Goal: Task Accomplishment & Management: Complete application form

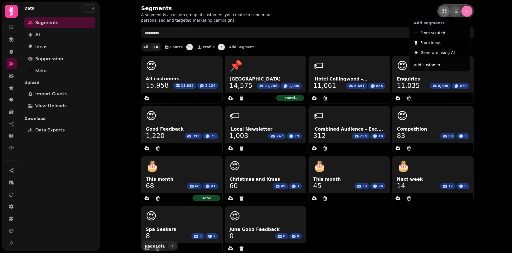
click at [464, 11] on icon "Menu" at bounding box center [466, 10] width 5 height 5
click at [429, 67] on span "Add customer" at bounding box center [427, 65] width 27 height 7
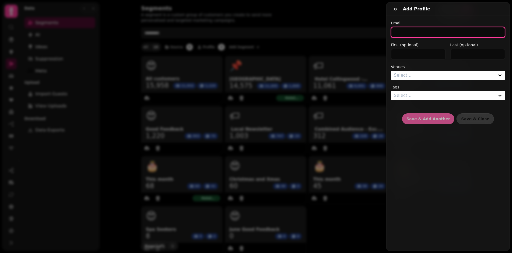
click at [400, 32] on input "email" at bounding box center [448, 32] width 114 height 11
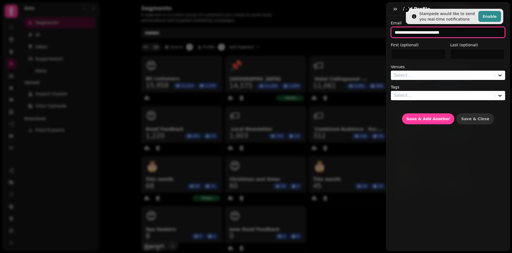
type input "**********"
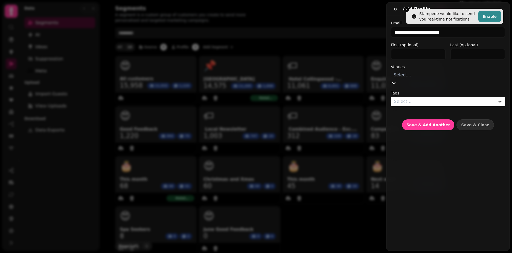
click at [409, 77] on div at bounding box center [447, 75] width 109 height 8
click at [460, 20] on div "Hotel Collingwood - 56104" at bounding box center [486, 13] width 52 height 13
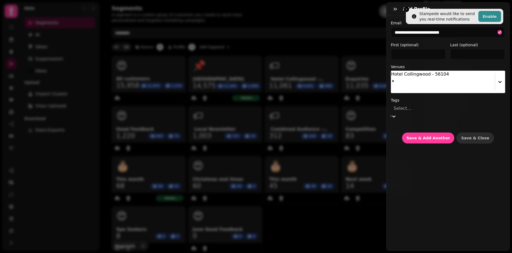
click at [410, 104] on div at bounding box center [447, 108] width 109 height 8
click at [424, 72] on div "Good Feedback Guests" at bounding box center [468, 69] width 88 height 7
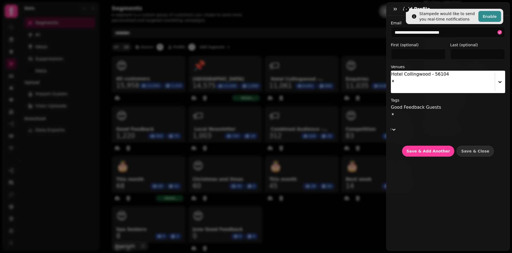
click at [444, 97] on label "Tags" at bounding box center [448, 99] width 114 height 5
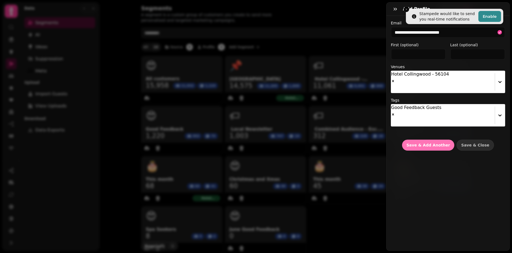
click at [430, 143] on span "Save & Add Another" at bounding box center [427, 145] width 43 height 4
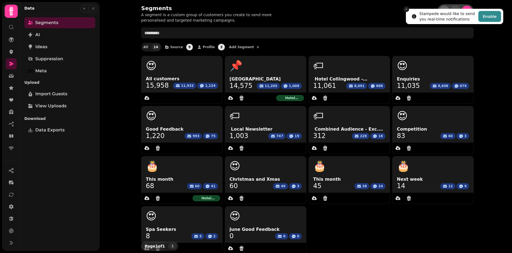
click at [406, 10] on icon "Close toast" at bounding box center [406, 9] width 3 height 3
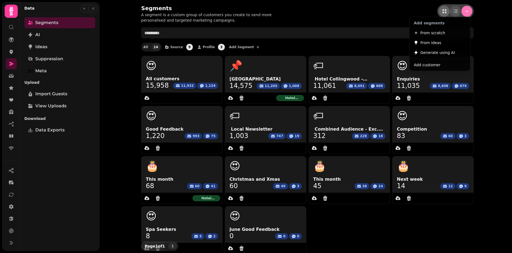
click at [466, 13] on icon "Menu" at bounding box center [466, 10] width 5 height 5
click at [438, 62] on button "Add customer" at bounding box center [439, 65] width 59 height 10
click at [464, 13] on icon "Menu" at bounding box center [466, 10] width 5 height 5
click at [420, 67] on span "Add customer" at bounding box center [427, 65] width 27 height 7
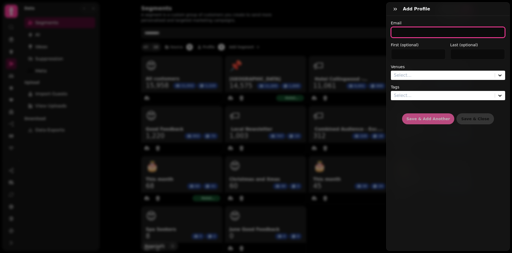
click at [405, 33] on input "email" at bounding box center [448, 32] width 114 height 11
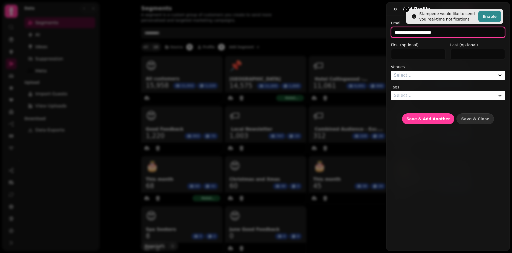
click at [416, 33] on input "**********" at bounding box center [448, 32] width 114 height 11
type input "**********"
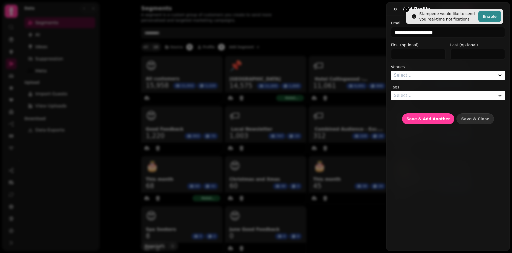
click at [426, 76] on div at bounding box center [443, 75] width 98 height 8
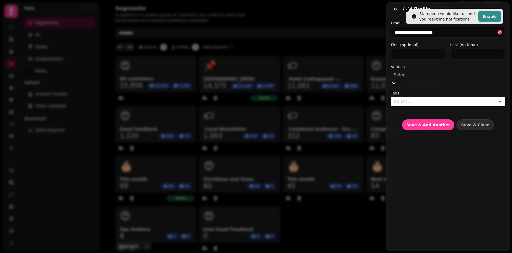
click at [460, 20] on div "Hotel Collingwood - 56104" at bounding box center [486, 13] width 52 height 13
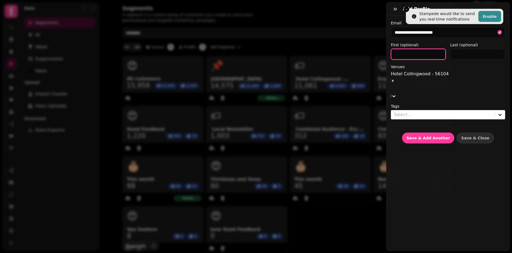
click at [418, 55] on input "text" at bounding box center [418, 54] width 55 height 11
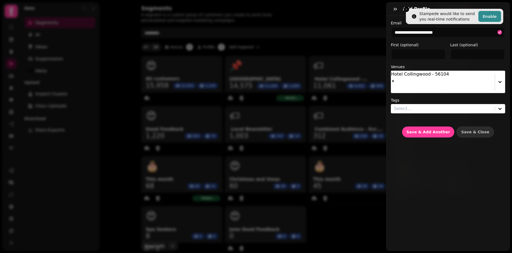
click at [410, 105] on div at bounding box center [443, 109] width 98 height 8
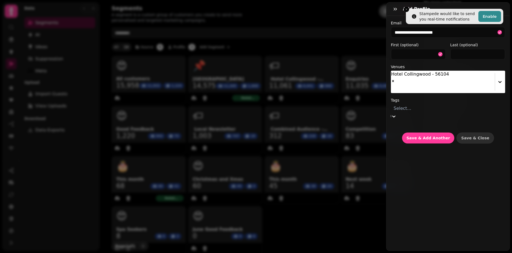
scroll to position [21, 0]
click at [428, 72] on div "Good Feedback Guests" at bounding box center [468, 69] width 88 height 7
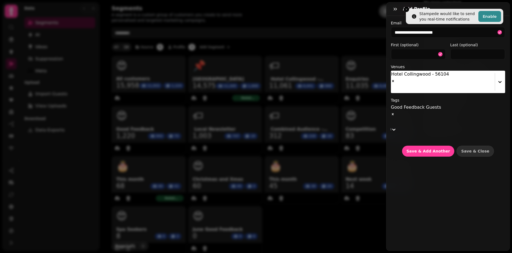
click at [447, 97] on label "Tags" at bounding box center [448, 99] width 114 height 5
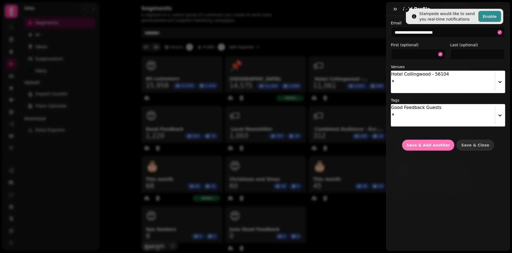
click at [426, 143] on span "Save & Add Another" at bounding box center [427, 145] width 43 height 4
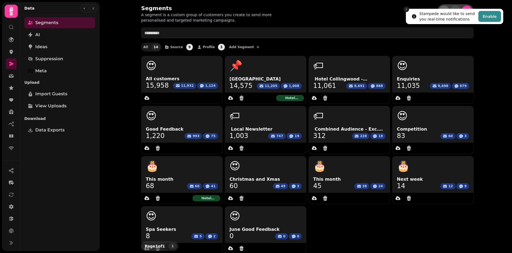
click at [405, 10] on icon "Close toast" at bounding box center [406, 9] width 3 height 3
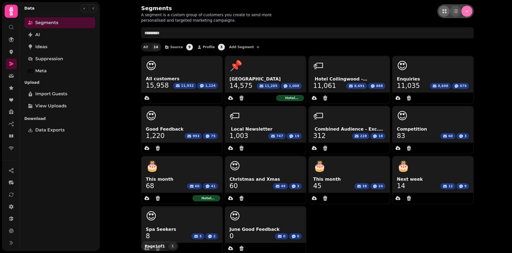
click at [465, 13] on icon "Menu" at bounding box center [466, 10] width 5 height 5
click at [440, 63] on button "Add customer" at bounding box center [439, 65] width 59 height 10
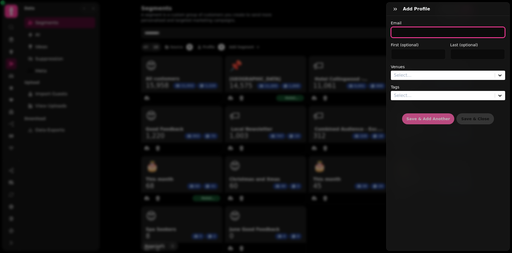
click at [404, 34] on input "email" at bounding box center [448, 32] width 114 height 11
type input "**********"
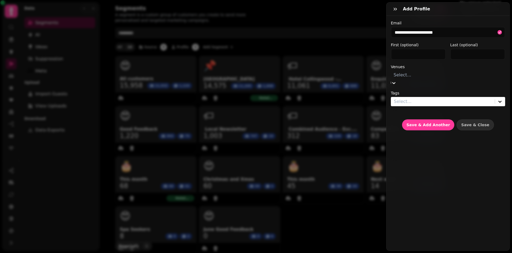
click at [422, 76] on div at bounding box center [447, 75] width 109 height 8
click at [460, 20] on div "Hotel Collingwood - 56104" at bounding box center [486, 13] width 52 height 13
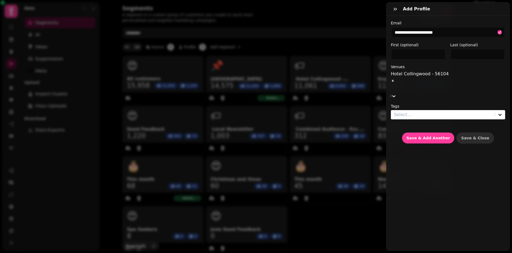
click at [410, 64] on div "**********" at bounding box center [448, 81] width 114 height 123
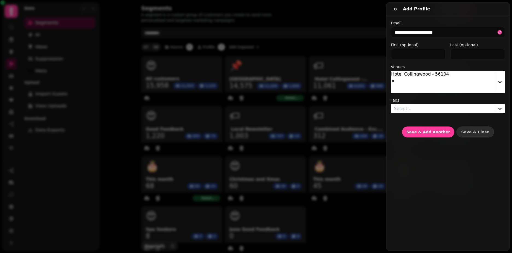
click at [413, 97] on label "Tags" at bounding box center [448, 99] width 114 height 5
click at [417, 105] on div at bounding box center [443, 109] width 98 height 8
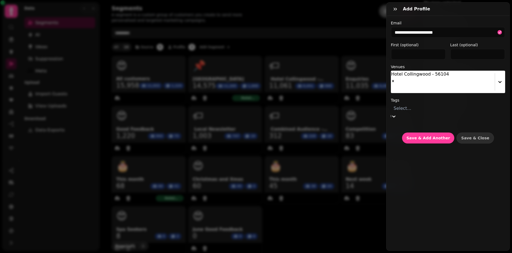
scroll to position [82, 0]
click at [424, 72] on div "Good Feedback Guests" at bounding box center [468, 69] width 88 height 7
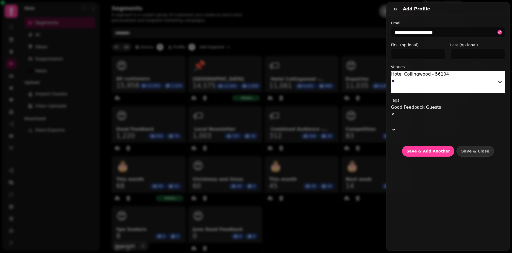
click at [433, 65] on label "Venues" at bounding box center [448, 66] width 114 height 5
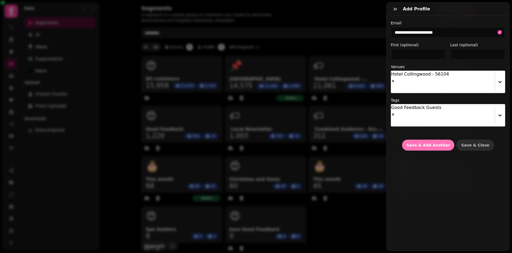
click at [425, 143] on span "Save & Add Another" at bounding box center [427, 145] width 43 height 4
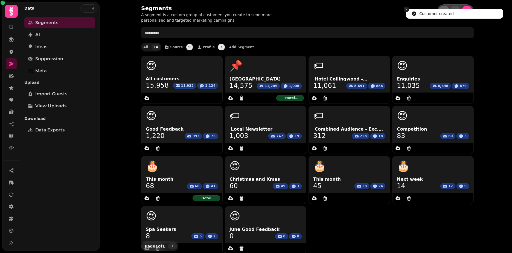
click at [407, 10] on line "Close toast" at bounding box center [406, 9] width 2 height 2
click at [465, 11] on icon "Menu" at bounding box center [466, 11] width 3 height 2
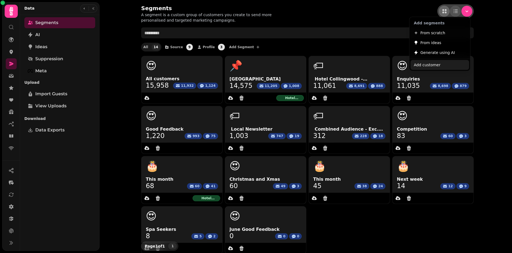
click at [426, 63] on span "Add customer" at bounding box center [427, 65] width 27 height 7
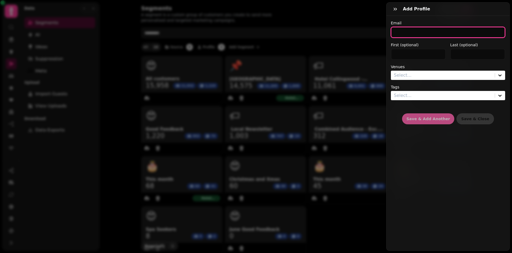
click at [398, 35] on input "email" at bounding box center [448, 32] width 114 height 11
type input "**********"
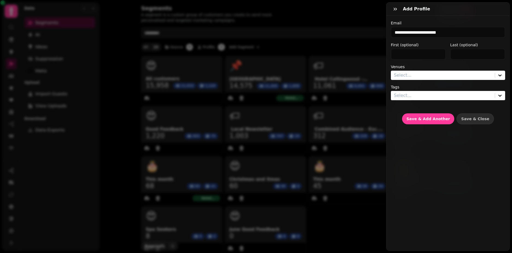
click at [402, 73] on div at bounding box center [443, 75] width 98 height 8
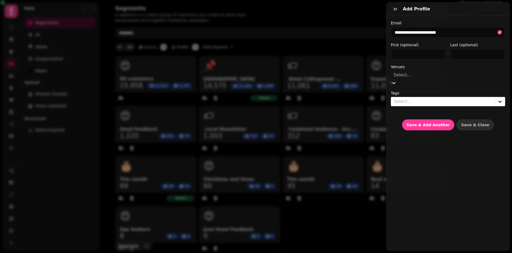
click at [460, 20] on div "Hotel Collingwood - 56104" at bounding box center [486, 13] width 52 height 13
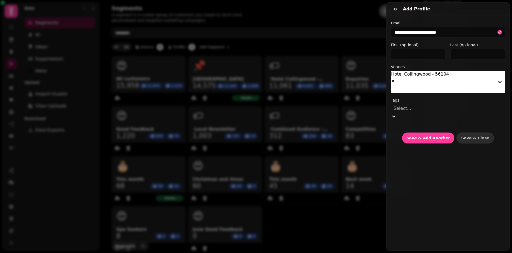
click at [423, 104] on div at bounding box center [447, 108] width 109 height 8
click at [424, 72] on div "Good Feedback Guests" at bounding box center [468, 69] width 88 height 7
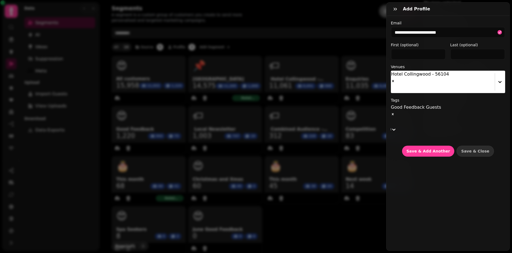
click at [448, 97] on label "Tags" at bounding box center [448, 99] width 114 height 5
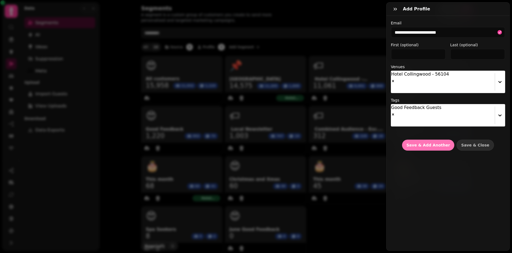
click at [425, 143] on span "Save & Add Another" at bounding box center [427, 145] width 43 height 4
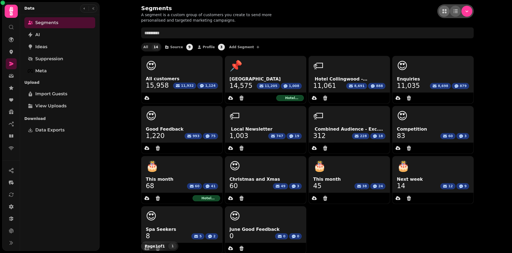
click at [455, 13] on icon "as-table" at bounding box center [455, 10] width 5 height 5
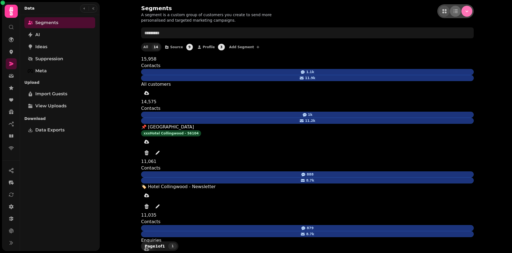
click at [466, 11] on icon "Menu" at bounding box center [466, 10] width 5 height 5
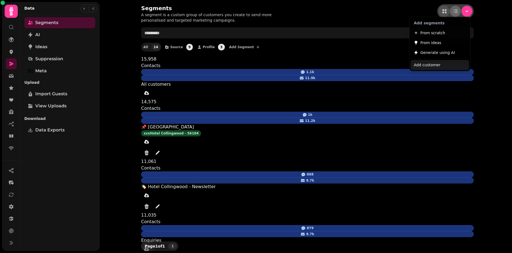
click at [440, 65] on button "Add customer" at bounding box center [439, 65] width 59 height 10
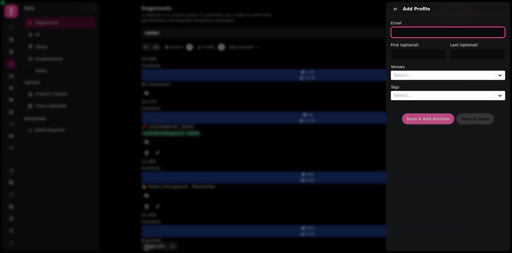
click at [417, 32] on input "email" at bounding box center [448, 32] width 114 height 11
type input "**********"
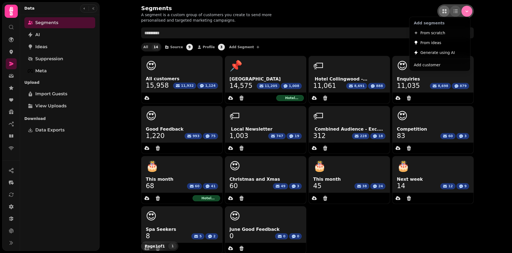
click at [461, 11] on button "Menu" at bounding box center [466, 11] width 11 height 11
click at [423, 64] on span "Add customer" at bounding box center [427, 65] width 27 height 7
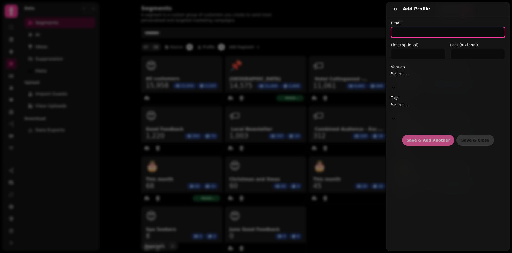
click at [408, 36] on input "email" at bounding box center [448, 32] width 114 height 11
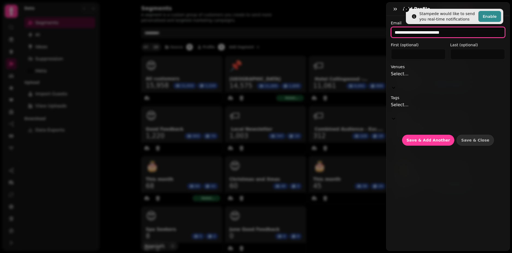
type input "**********"
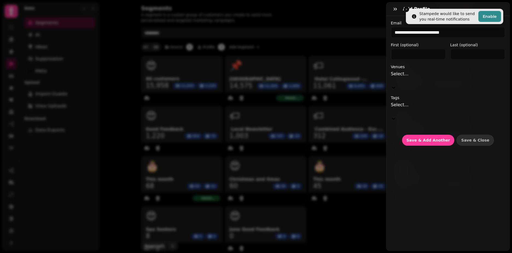
click at [411, 79] on div "Select..." at bounding box center [448, 77] width 114 height 13
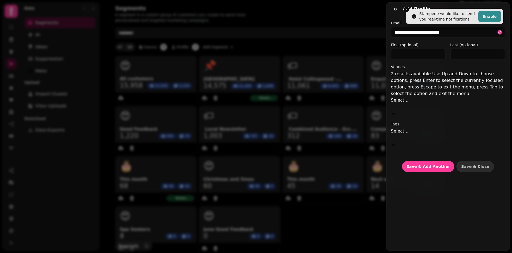
click at [460, 20] on div "Hotel Collingwood - 56104" at bounding box center [486, 13] width 52 height 13
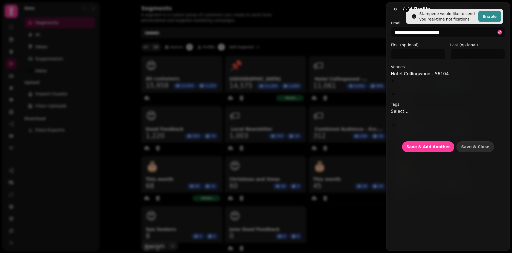
click at [418, 65] on label "Venues" at bounding box center [448, 66] width 114 height 5
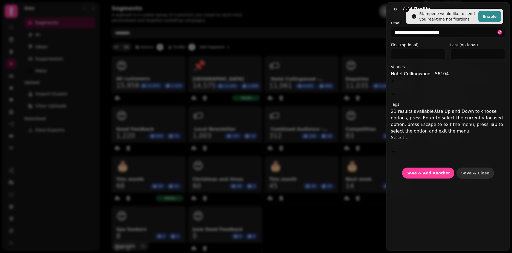
click at [413, 141] on div at bounding box center [448, 144] width 114 height 7
click at [424, 72] on div "Good Feedback Guests" at bounding box center [468, 69] width 88 height 7
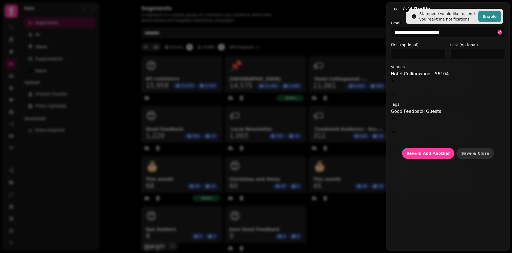
click at [427, 83] on div "**********" at bounding box center [448, 89] width 114 height 138
click at [421, 148] on button "Save & Add Another" at bounding box center [428, 153] width 52 height 11
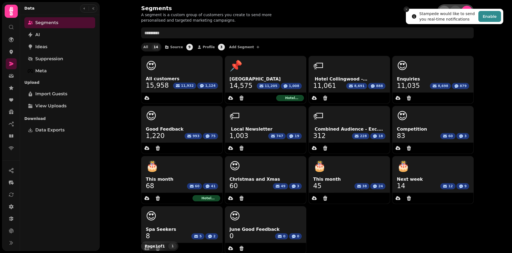
click at [406, 8] on icon "Close toast" at bounding box center [406, 9] width 3 height 3
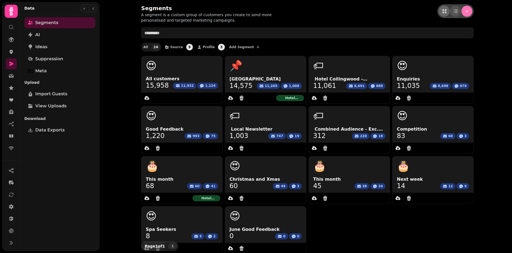
click at [461, 11] on button "Menu" at bounding box center [466, 11] width 11 height 11
click at [439, 65] on button "Add customer" at bounding box center [439, 65] width 59 height 10
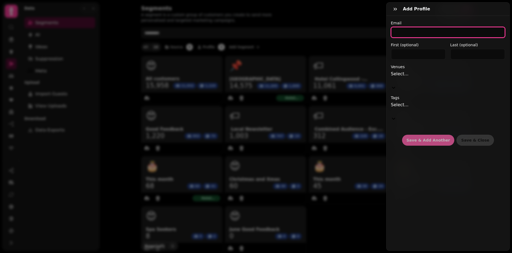
click at [397, 27] on input "email" at bounding box center [448, 32] width 114 height 11
paste input "**********"
type input "**********"
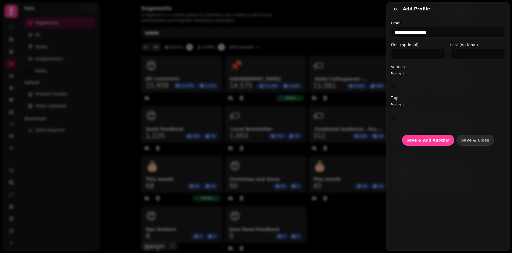
click at [407, 77] on div at bounding box center [448, 80] width 114 height 7
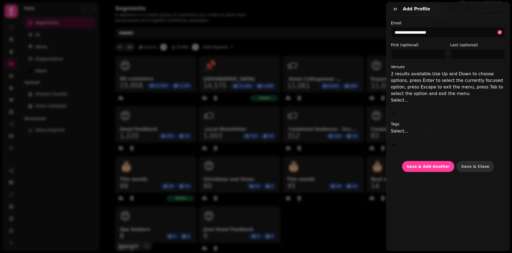
click at [460, 20] on div "Hotel Collingwood - 56104" at bounding box center [486, 13] width 52 height 13
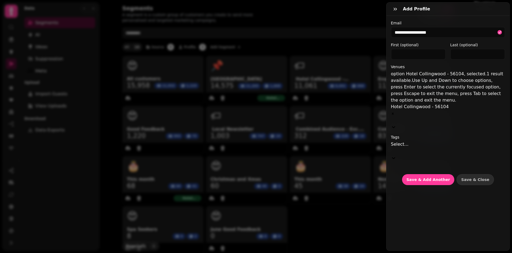
click at [406, 147] on div at bounding box center [448, 150] width 114 height 7
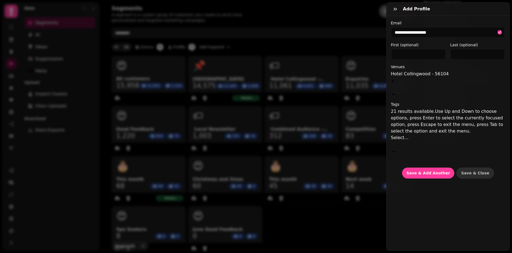
scroll to position [23, 0]
click at [424, 66] on div "Enquiries" at bounding box center [468, 62] width 88 height 7
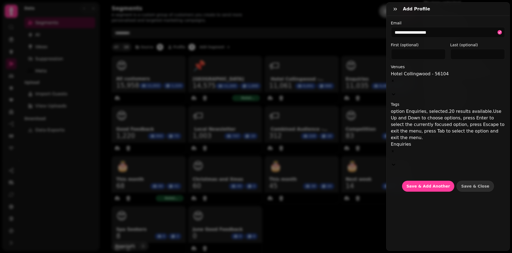
click at [427, 101] on label "Tags" at bounding box center [448, 103] width 114 height 5
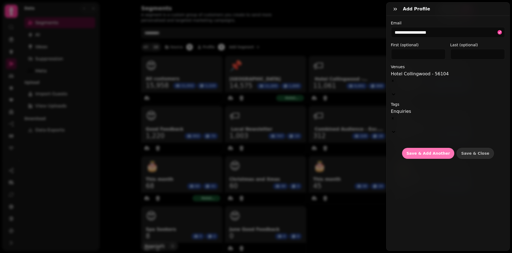
click at [427, 151] on span "Save & Add Another" at bounding box center [427, 153] width 43 height 4
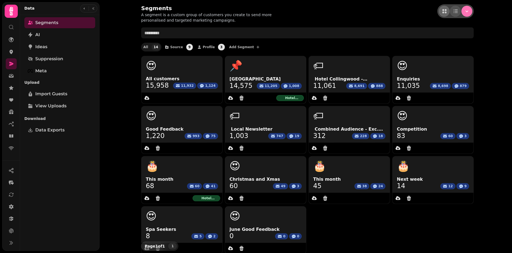
click at [464, 10] on icon "Menu" at bounding box center [466, 10] width 5 height 5
click at [442, 62] on button "Add customer" at bounding box center [439, 65] width 59 height 10
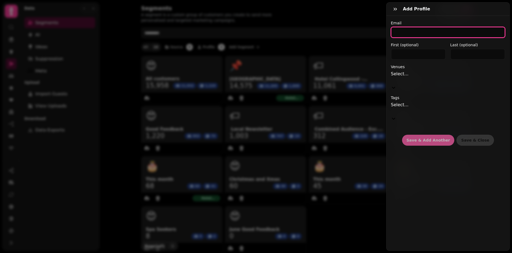
click at [400, 30] on input "email" at bounding box center [448, 32] width 114 height 11
paste input "**********"
type input "**********"
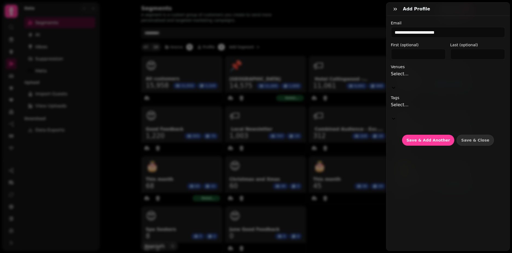
click at [408, 77] on div at bounding box center [448, 80] width 114 height 7
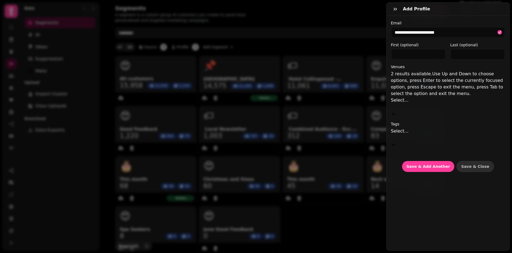
click at [460, 20] on div "Hotel Collingwood - 56104" at bounding box center [486, 13] width 52 height 13
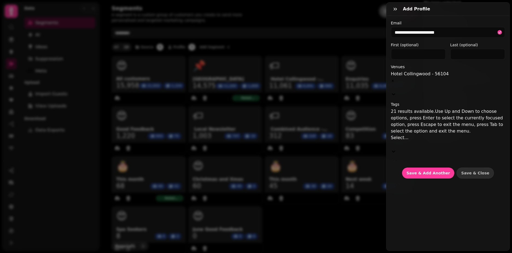
click at [414, 141] on div at bounding box center [448, 144] width 114 height 7
click at [424, 66] on div "Enquiries" at bounding box center [468, 62] width 88 height 7
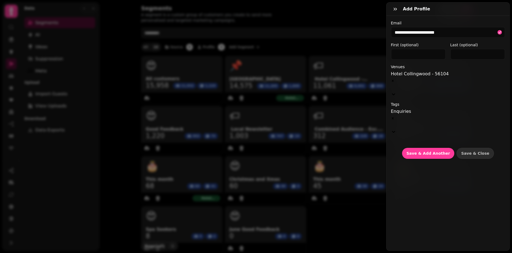
click at [430, 101] on label "Tags" at bounding box center [448, 103] width 114 height 5
click at [425, 151] on span "Save & Add Another" at bounding box center [427, 153] width 43 height 4
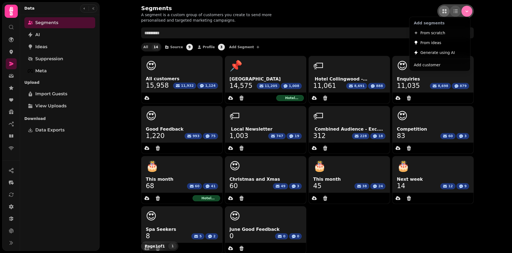
click at [466, 13] on icon "Menu" at bounding box center [466, 10] width 5 height 5
click at [444, 65] on button "Add customer" at bounding box center [439, 65] width 59 height 10
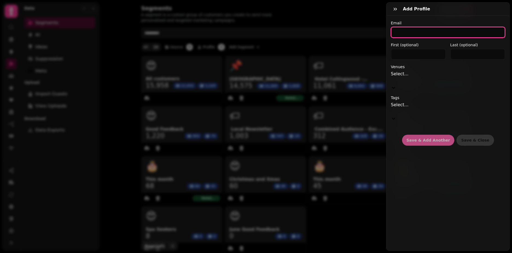
click at [405, 32] on input "email" at bounding box center [448, 32] width 114 height 11
paste input "**********"
type input "**********"
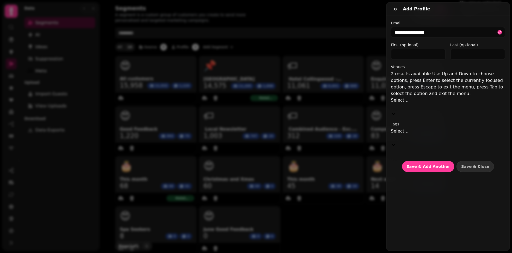
click at [395, 103] on div at bounding box center [448, 106] width 114 height 7
click at [460, 20] on div "Hotel Collingwood - 56104" at bounding box center [486, 13] width 52 height 13
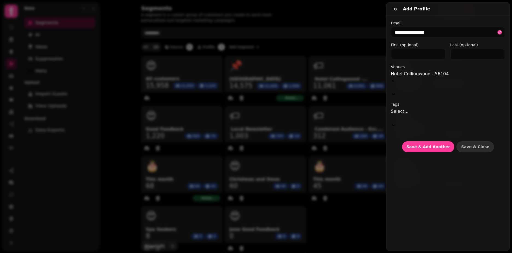
click at [427, 66] on label "Venues" at bounding box center [448, 66] width 114 height 5
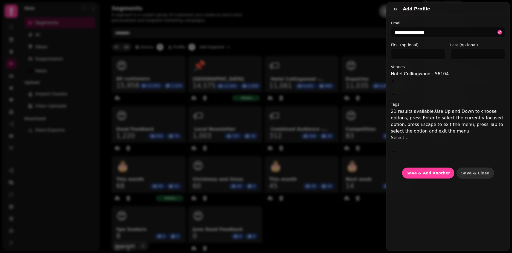
click at [413, 141] on div at bounding box center [448, 144] width 114 height 7
click at [424, 66] on div "Enquiries" at bounding box center [468, 62] width 88 height 7
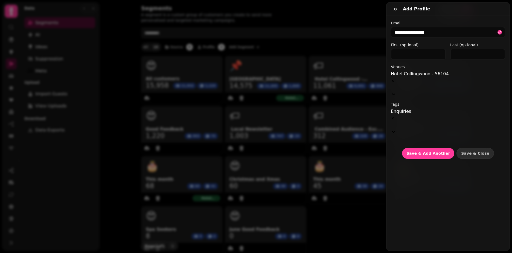
click at [428, 84] on div "**********" at bounding box center [448, 89] width 114 height 138
click at [423, 148] on button "Save & Add Another" at bounding box center [428, 153] width 52 height 11
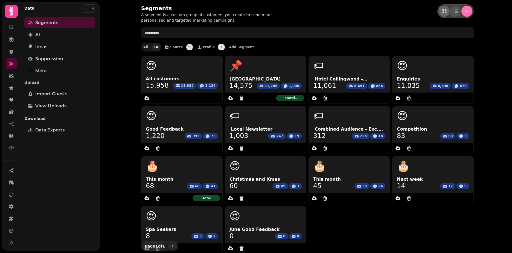
click at [466, 10] on icon "Menu" at bounding box center [466, 10] width 5 height 5
click at [446, 65] on button "Add customer" at bounding box center [439, 65] width 59 height 10
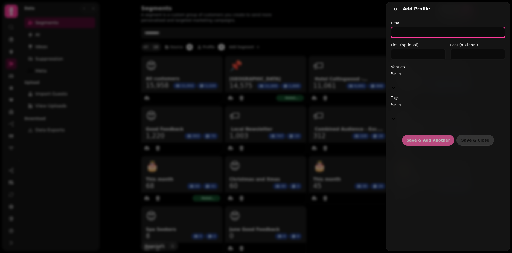
click at [406, 35] on input "email" at bounding box center [448, 32] width 114 height 11
paste input "**********"
type input "**********"
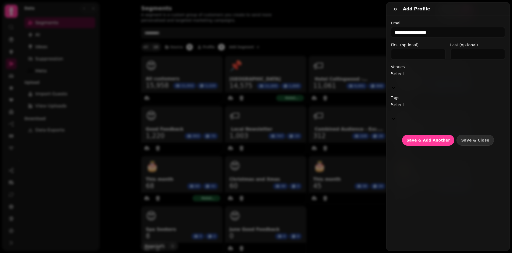
click at [411, 77] on div at bounding box center [448, 80] width 114 height 7
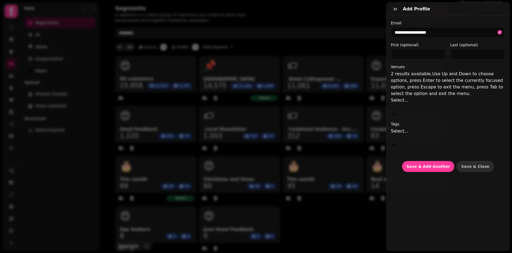
click at [460, 20] on div "Hotel Collingwood - 56104" at bounding box center [486, 13] width 52 height 13
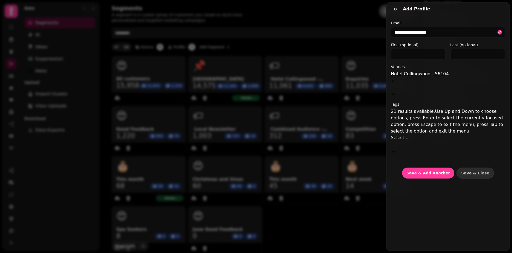
click at [410, 141] on div at bounding box center [448, 144] width 114 height 7
click at [424, 66] on div "Enquiries" at bounding box center [468, 62] width 88 height 7
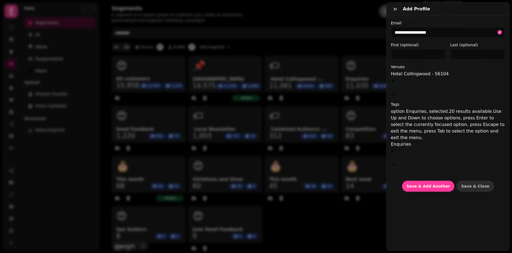
click at [425, 101] on label "Tags" at bounding box center [448, 103] width 114 height 5
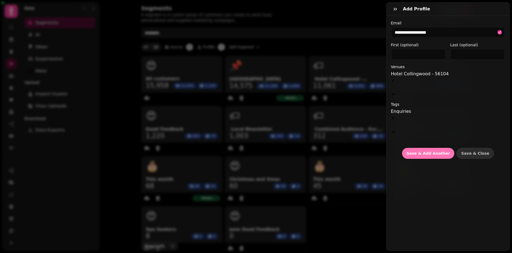
click at [420, 151] on span "Save & Add Another" at bounding box center [427, 153] width 43 height 4
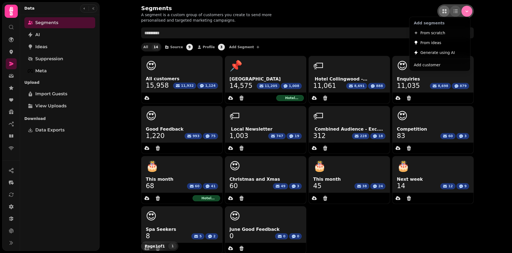
click at [465, 12] on icon "Menu" at bounding box center [466, 11] width 3 height 2
click at [422, 65] on span "Add customer" at bounding box center [427, 65] width 27 height 7
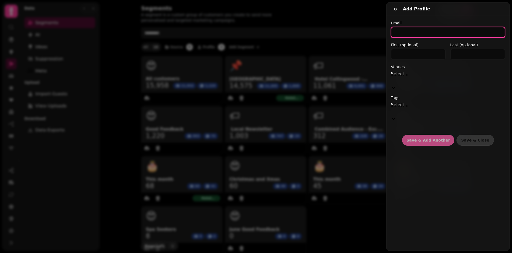
click at [412, 31] on input "email" at bounding box center [448, 32] width 114 height 11
paste input "**********"
click at [431, 33] on input "**********" at bounding box center [446, 32] width 110 height 11
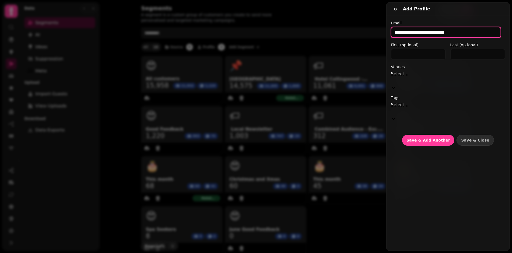
type input "**********"
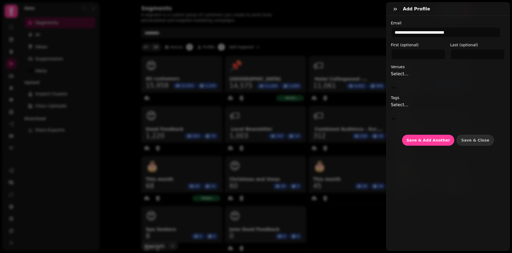
click at [411, 77] on div at bounding box center [448, 80] width 114 height 7
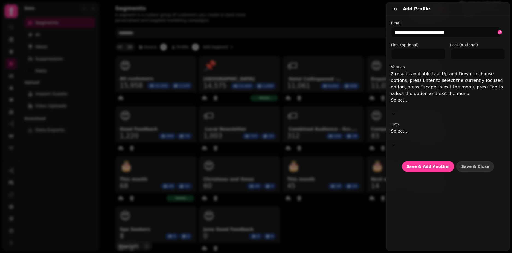
click at [460, 20] on div "Hotel Collingwood - 56104" at bounding box center [486, 13] width 52 height 13
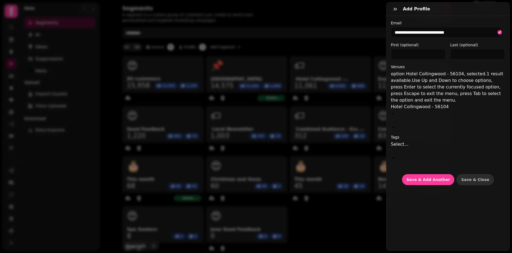
click at [414, 147] on div at bounding box center [448, 150] width 114 height 7
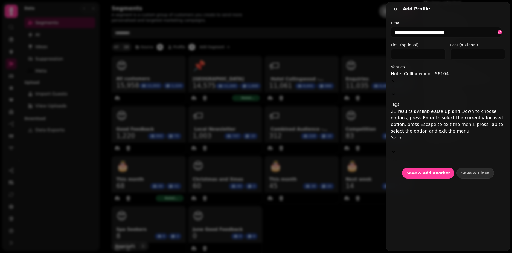
scroll to position [55, 0]
click at [424, 66] on div "Enquiries" at bounding box center [468, 62] width 88 height 7
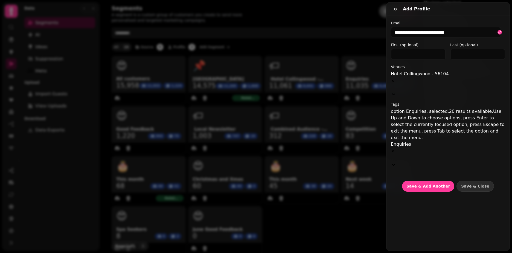
click at [423, 101] on label "Tags" at bounding box center [448, 103] width 114 height 5
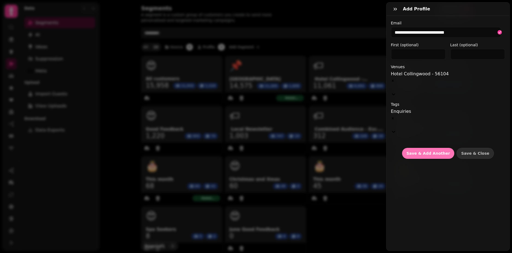
click at [423, 148] on button "Save & Add Another" at bounding box center [428, 153] width 52 height 11
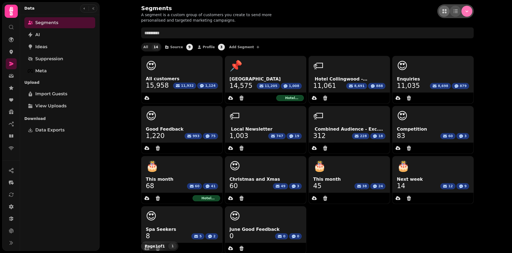
click at [465, 11] on icon "Menu" at bounding box center [466, 10] width 5 height 5
click at [431, 68] on button "Add customer" at bounding box center [439, 65] width 59 height 10
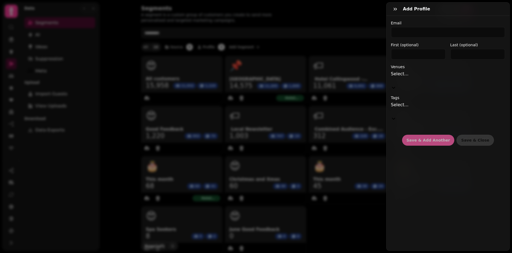
click at [413, 38] on div "Email First (optional) Last (optional) Venues Select... Tags Select... Save & A…" at bounding box center [448, 82] width 114 height 125
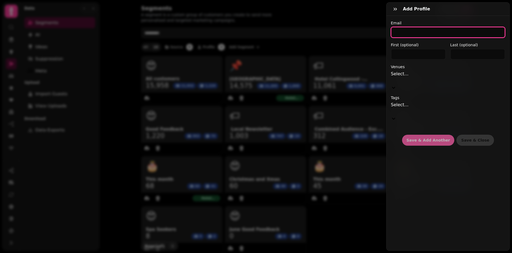
click at [417, 34] on input "email" at bounding box center [448, 32] width 114 height 11
paste input "**********"
type input "**********"
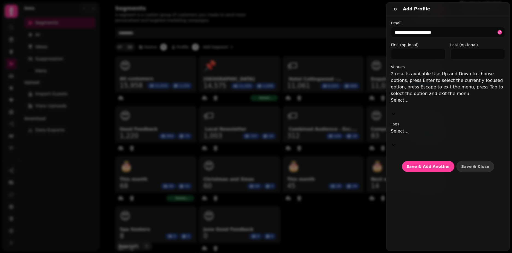
click at [414, 103] on div at bounding box center [448, 106] width 114 height 7
click at [460, 20] on div "Hotel Collingwood - 56104" at bounding box center [486, 13] width 52 height 13
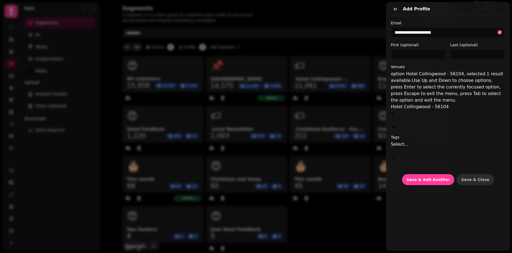
click at [408, 147] on div at bounding box center [448, 150] width 114 height 7
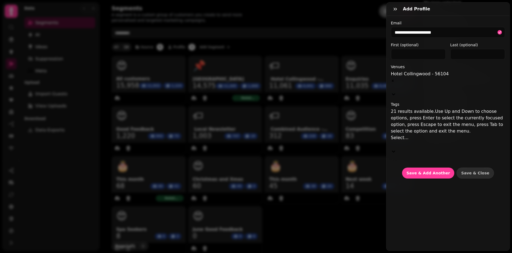
scroll to position [55, 0]
click at [424, 66] on div "Enquiries" at bounding box center [468, 62] width 88 height 7
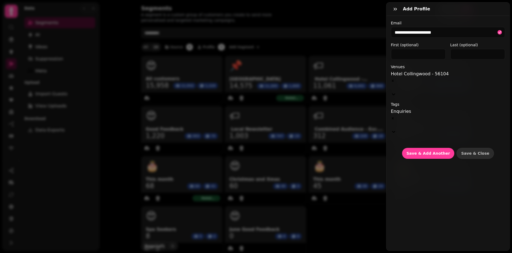
click at [431, 101] on label "Tags" at bounding box center [448, 103] width 114 height 5
click at [423, 151] on span "Save & Add Another" at bounding box center [427, 153] width 43 height 4
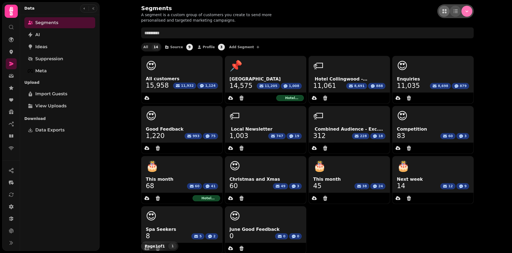
click at [466, 13] on icon "Menu" at bounding box center [466, 10] width 5 height 5
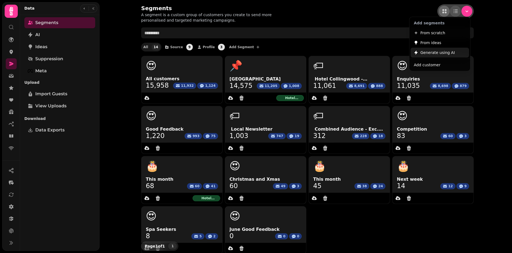
click at [443, 53] on span "Generate using AI" at bounding box center [437, 52] width 34 height 7
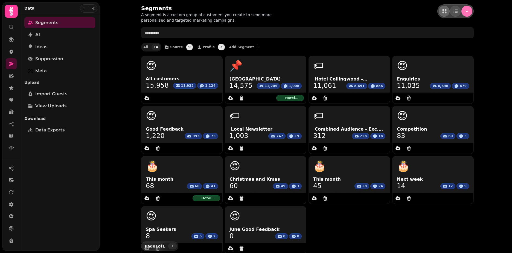
click at [464, 10] on icon "Menu" at bounding box center [466, 10] width 5 height 5
click at [437, 63] on button "Add customer" at bounding box center [439, 65] width 59 height 10
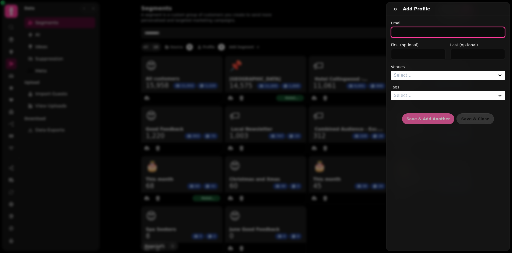
click at [398, 31] on input "email" at bounding box center [448, 32] width 114 height 11
paste input "**********"
type input "**********"
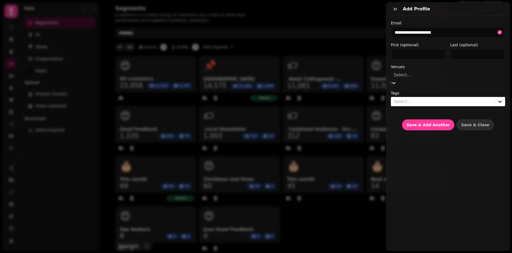
click at [399, 74] on div at bounding box center [447, 75] width 109 height 8
click at [460, 20] on div "Hotel Collingwood - 56104" at bounding box center [486, 13] width 52 height 13
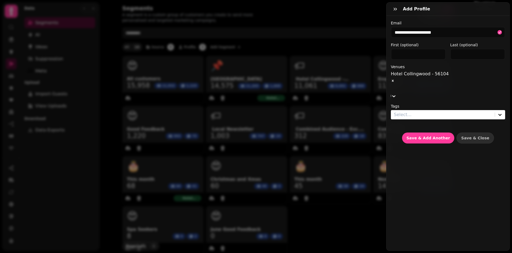
click at [445, 64] on label "Venues" at bounding box center [448, 66] width 114 height 5
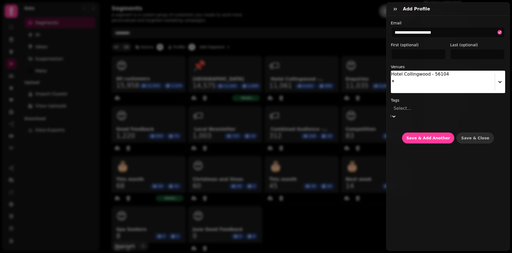
click at [439, 104] on div at bounding box center [447, 108] width 109 height 8
click at [424, 66] on div "Enquiries" at bounding box center [468, 62] width 88 height 7
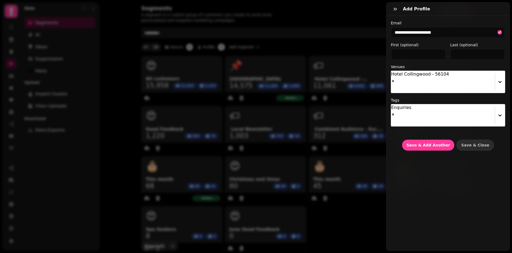
click at [433, 97] on label "Tags" at bounding box center [448, 99] width 114 height 5
click at [432, 143] on span "Save & Add Another" at bounding box center [427, 145] width 43 height 4
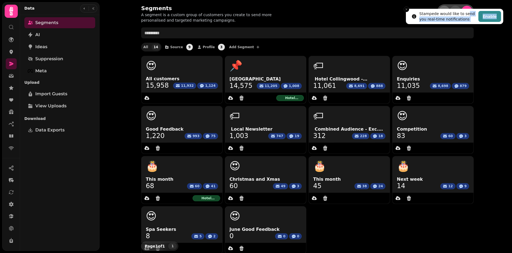
click at [464, 9] on li "Stampede would like to send you real-time notifications Enable" at bounding box center [454, 16] width 97 height 15
click at [406, 9] on line "Close toast" at bounding box center [406, 9] width 2 height 2
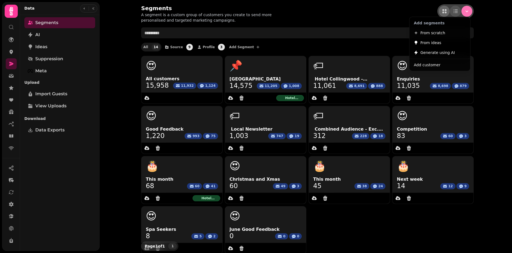
click at [464, 13] on icon "Menu" at bounding box center [466, 10] width 5 height 5
click at [426, 65] on span "Add customer" at bounding box center [427, 65] width 27 height 7
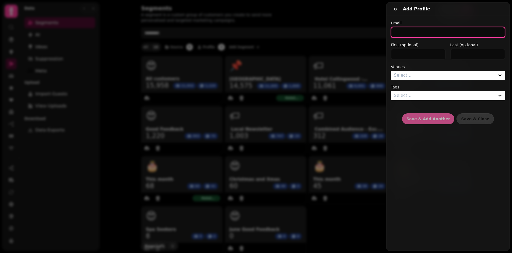
click at [406, 31] on input "email" at bounding box center [448, 32] width 114 height 11
paste input "**********"
type input "**********"
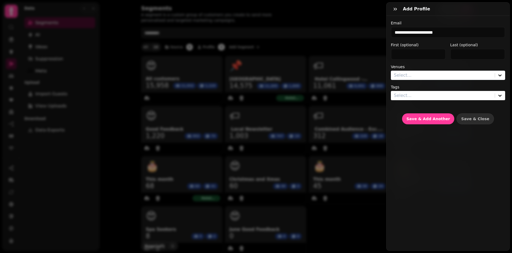
click at [407, 77] on div at bounding box center [443, 75] width 98 height 8
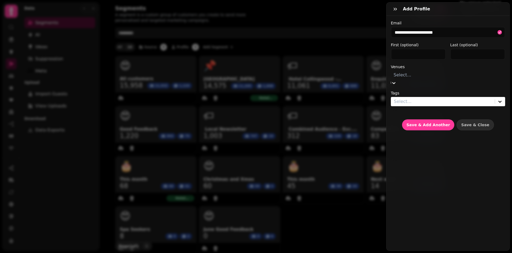
click at [460, 20] on div "Hotel Collingwood - 56104" at bounding box center [486, 13] width 52 height 13
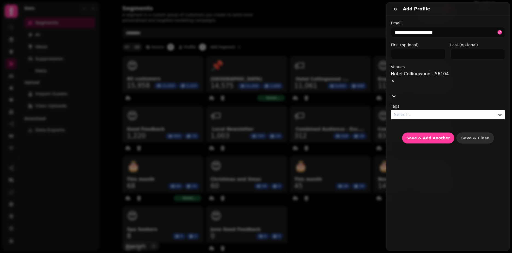
click at [405, 111] on div at bounding box center [443, 115] width 98 height 8
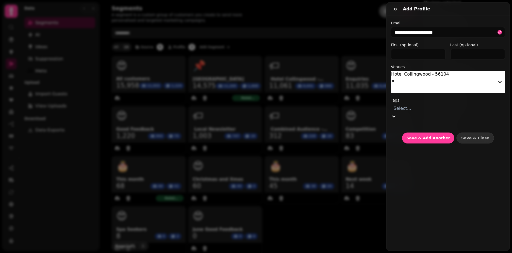
scroll to position [82, 0]
click at [424, 66] on div "Enquiries" at bounding box center [468, 62] width 88 height 7
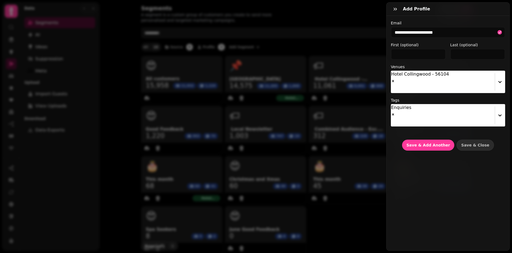
click at [422, 97] on label "Tags" at bounding box center [448, 99] width 114 height 5
click at [419, 143] on span "Save & Add Another" at bounding box center [427, 145] width 43 height 4
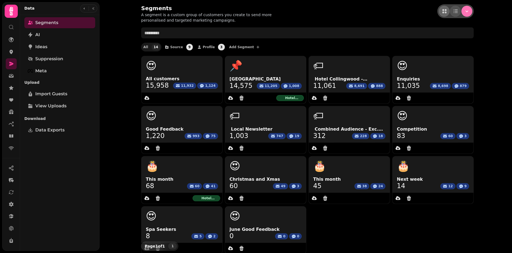
click at [464, 10] on icon "Menu" at bounding box center [466, 10] width 5 height 5
click at [437, 67] on span "Add customer" at bounding box center [427, 65] width 27 height 7
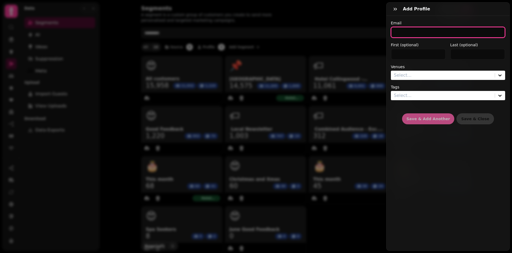
click at [401, 35] on input "email" at bounding box center [448, 32] width 114 height 11
paste input "**********"
type input "**********"
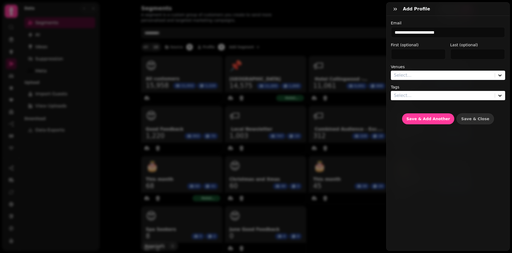
click at [406, 75] on div at bounding box center [443, 75] width 98 height 8
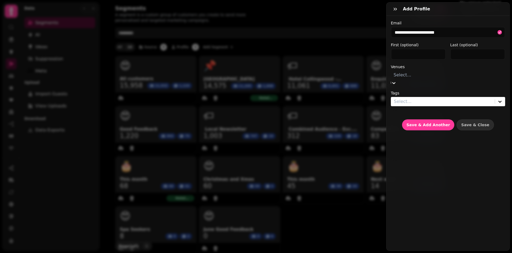
click at [460, 20] on div "Hotel Collingwood - 56104" at bounding box center [486, 13] width 52 height 13
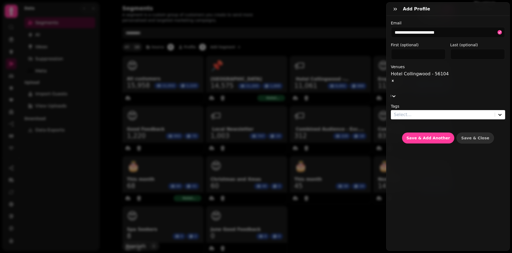
click at [404, 111] on div at bounding box center [443, 115] width 98 height 8
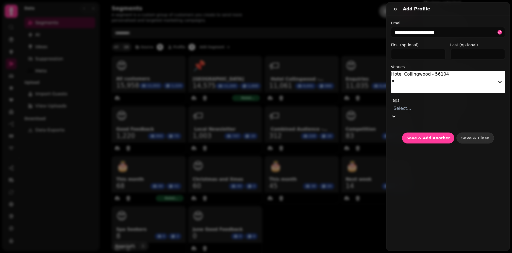
scroll to position [80, 0]
click at [424, 66] on div "Enquiries" at bounding box center [468, 62] width 88 height 7
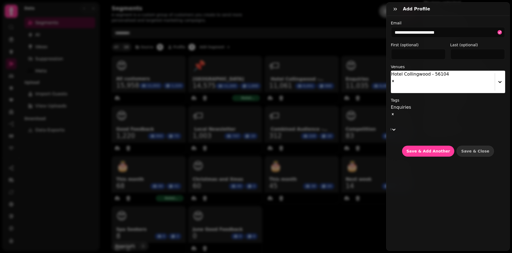
click at [435, 97] on label "Tags" at bounding box center [448, 99] width 114 height 5
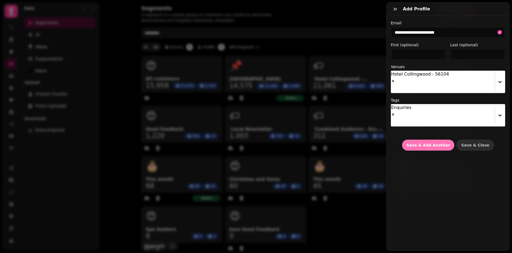
click at [432, 143] on span "Save & Add Another" at bounding box center [427, 145] width 43 height 4
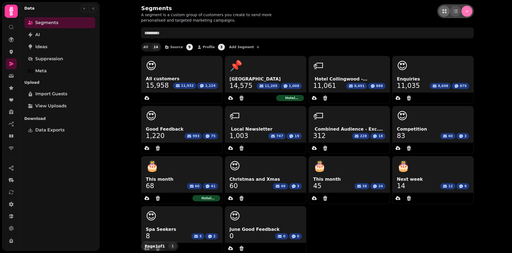
click at [464, 12] on icon "Menu" at bounding box center [466, 10] width 5 height 5
click at [427, 68] on span "Add customer" at bounding box center [427, 65] width 27 height 7
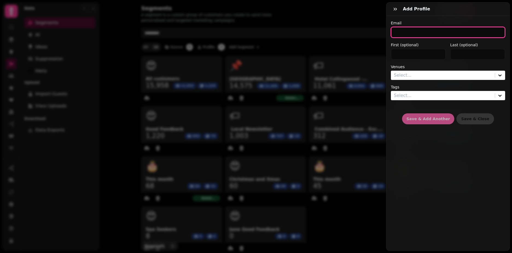
click at [405, 33] on input "email" at bounding box center [448, 32] width 114 height 11
paste input "**********"
type input "**********"
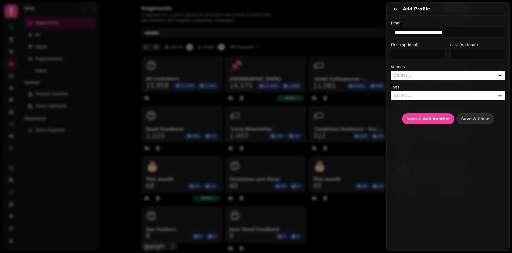
click at [401, 75] on div at bounding box center [443, 75] width 98 height 8
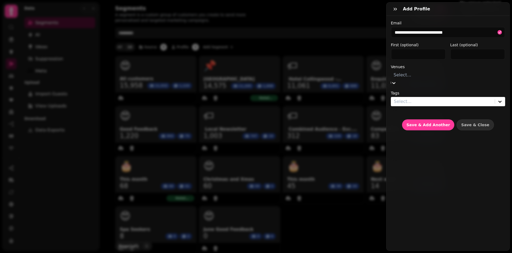
click at [460, 7] on div "No venue selected" at bounding box center [486, 3] width 52 height 7
click at [460, 20] on div "Hotel Collingwood - 56104" at bounding box center [486, 13] width 52 height 13
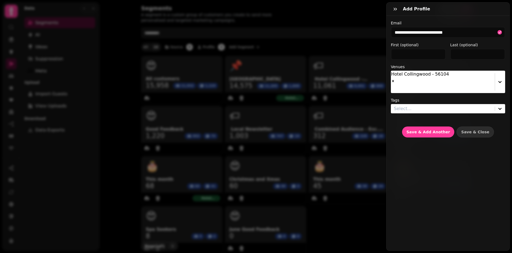
click at [414, 65] on label "Venues" at bounding box center [448, 66] width 114 height 5
click at [411, 105] on div at bounding box center [443, 109] width 98 height 8
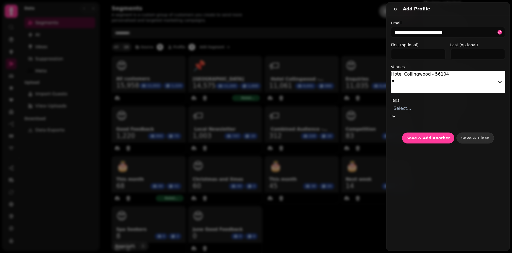
scroll to position [12, 0]
click at [424, 66] on div "Enquiries" at bounding box center [468, 62] width 88 height 7
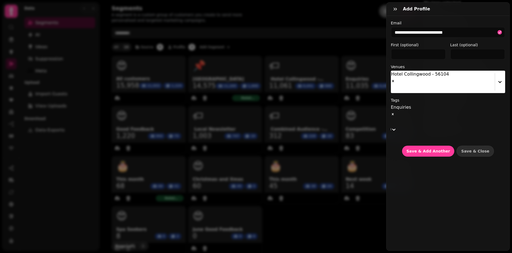
click at [428, 97] on label "Tags" at bounding box center [448, 99] width 114 height 5
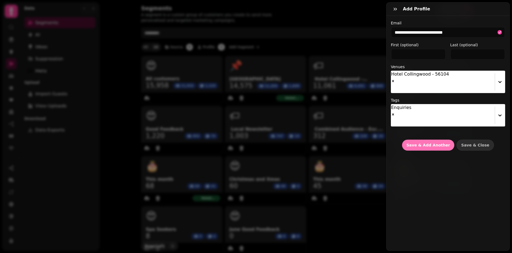
click at [423, 143] on span "Save & Add Another" at bounding box center [427, 145] width 43 height 4
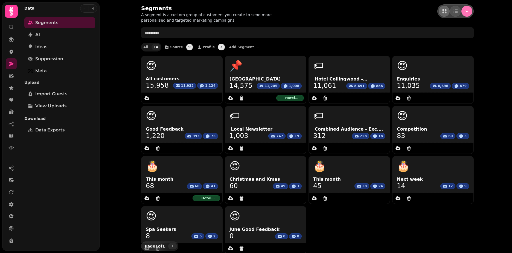
click at [464, 13] on icon "Menu" at bounding box center [466, 10] width 5 height 5
click at [432, 65] on span "Add customer" at bounding box center [427, 65] width 27 height 7
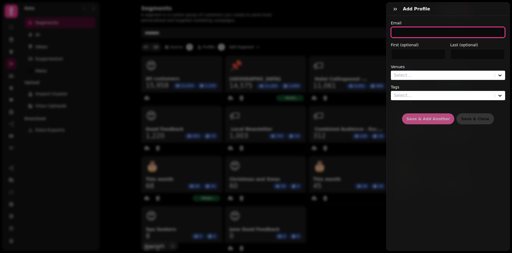
click at [404, 30] on input "email" at bounding box center [448, 32] width 114 height 11
paste input "**********"
type input "**********"
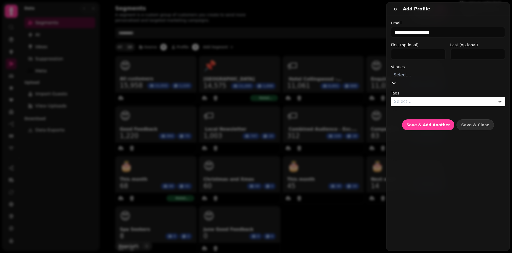
click at [405, 76] on div at bounding box center [447, 75] width 109 height 8
click at [460, 20] on div "Hotel Collingwood - 56104" at bounding box center [486, 13] width 52 height 13
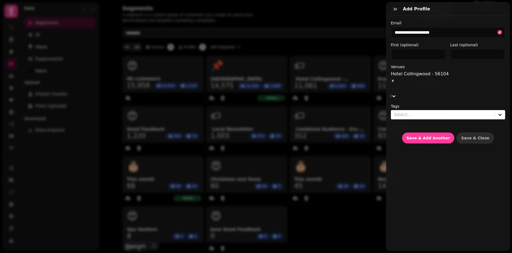
click at [404, 111] on div at bounding box center [443, 115] width 98 height 8
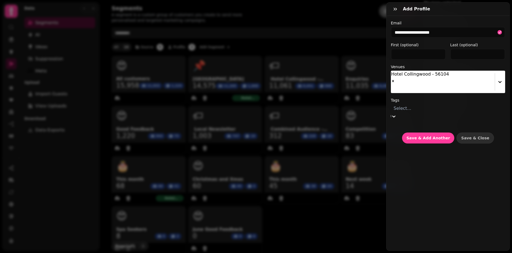
scroll to position [55, 0]
click at [424, 66] on div "Enquiries" at bounding box center [468, 62] width 88 height 7
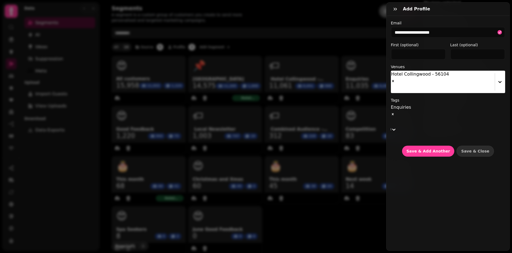
click at [447, 97] on label "Tags" at bounding box center [448, 99] width 114 height 5
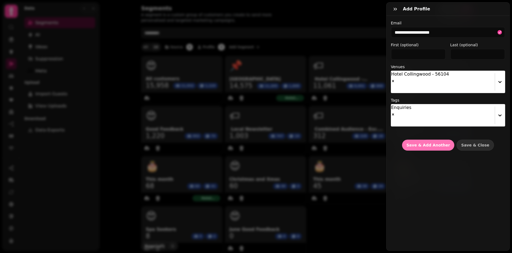
click at [429, 143] on span "Save & Add Another" at bounding box center [427, 145] width 43 height 4
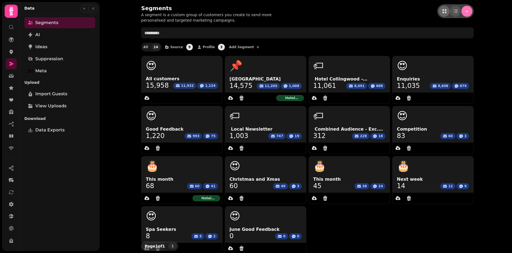
click at [466, 14] on icon "Menu" at bounding box center [466, 10] width 5 height 5
click at [437, 67] on span "Add customer" at bounding box center [427, 65] width 27 height 7
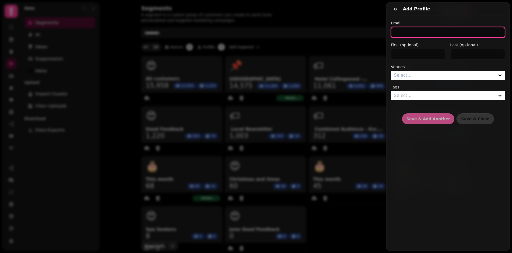
click at [411, 36] on input "email" at bounding box center [448, 32] width 114 height 11
paste input "**********"
type input "**********"
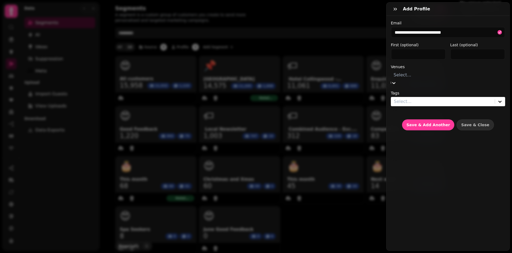
click at [397, 71] on div at bounding box center [447, 75] width 109 height 8
click at [460, 20] on div "Hotel Collingwood - 56104" at bounding box center [486, 13] width 52 height 13
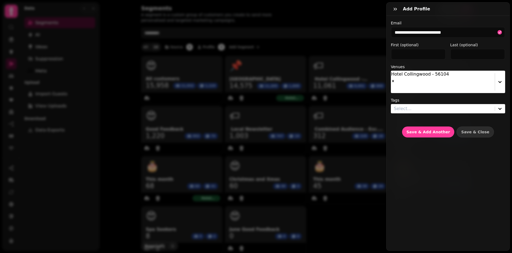
click at [427, 62] on div "**********" at bounding box center [448, 78] width 114 height 117
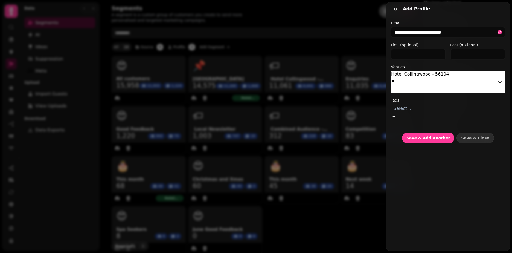
click at [422, 104] on div at bounding box center [447, 108] width 109 height 8
click at [425, 66] on div "Enquiries" at bounding box center [468, 62] width 88 height 7
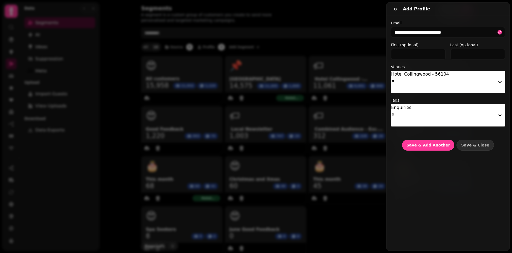
click at [434, 97] on label "Tags" at bounding box center [448, 99] width 114 height 5
click at [425, 143] on span "Save & Add Another" at bounding box center [427, 145] width 43 height 4
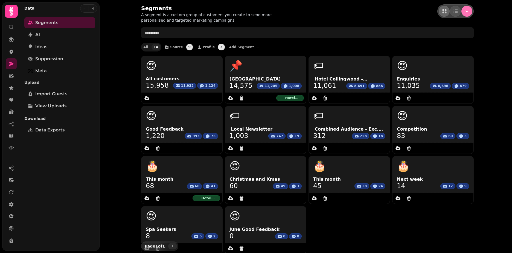
click at [461, 11] on button "Menu" at bounding box center [466, 11] width 11 height 11
click at [433, 64] on span "Add customer" at bounding box center [427, 65] width 27 height 7
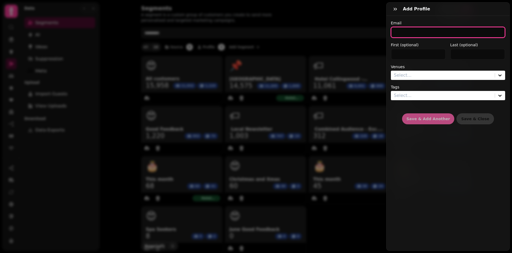
click at [401, 32] on input "email" at bounding box center [448, 32] width 114 height 11
paste input "**********"
type input "**********"
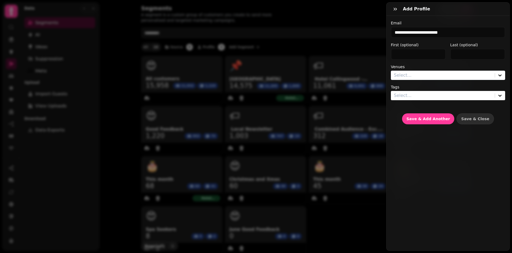
click at [415, 74] on div at bounding box center [443, 75] width 98 height 8
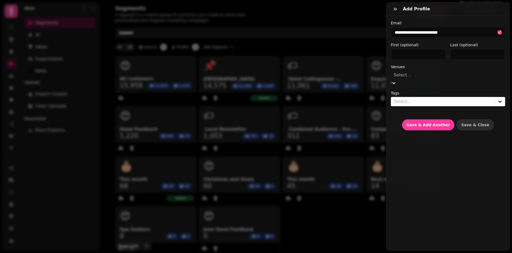
click at [460, 20] on div "Hotel Collingwood - 56104" at bounding box center [486, 13] width 52 height 13
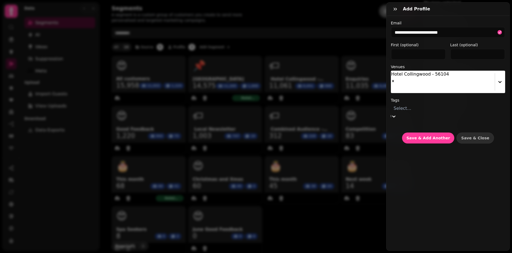
click at [415, 104] on div at bounding box center [447, 108] width 109 height 8
click at [424, 66] on div "Enquiries" at bounding box center [468, 62] width 88 height 7
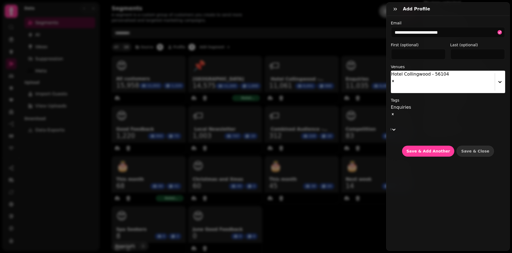
click at [428, 84] on div "**********" at bounding box center [448, 88] width 114 height 136
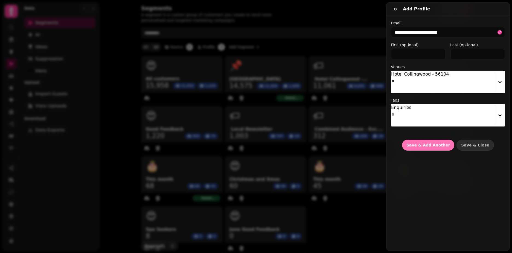
click at [421, 139] on button "Save & Add Another" at bounding box center [428, 144] width 52 height 11
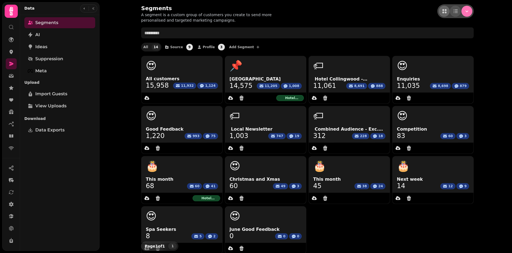
click at [464, 8] on button "Menu" at bounding box center [466, 11] width 11 height 11
click at [432, 63] on span "Add customer" at bounding box center [427, 65] width 27 height 7
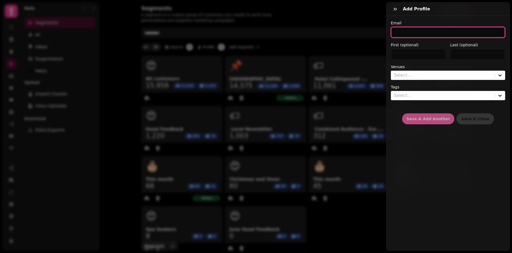
click at [394, 31] on input "email" at bounding box center [448, 32] width 114 height 11
paste input "**********"
type input "**********"
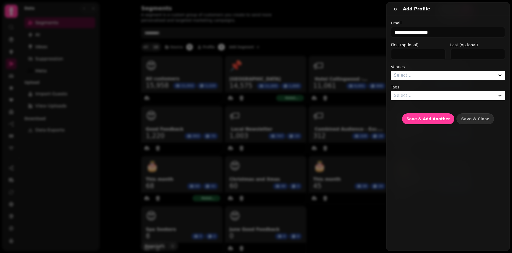
click at [403, 78] on div at bounding box center [443, 75] width 98 height 8
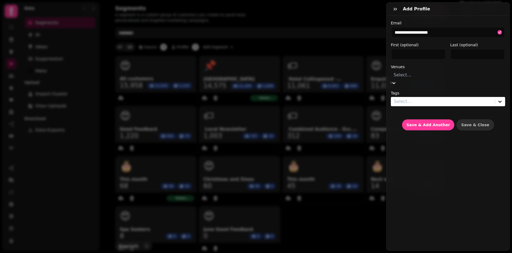
click at [460, 20] on div "Hotel Collingwood - 56104" at bounding box center [486, 13] width 52 height 13
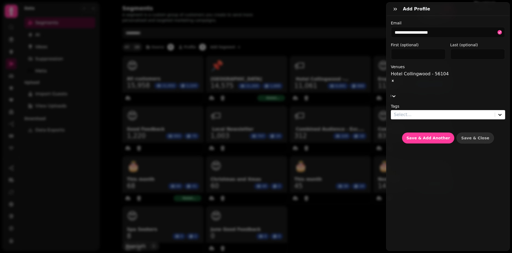
click at [401, 111] on div at bounding box center [443, 115] width 98 height 8
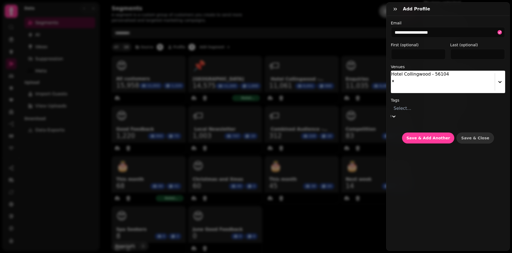
scroll to position [55, 0]
click at [424, 66] on div "Enquiries" at bounding box center [468, 62] width 88 height 7
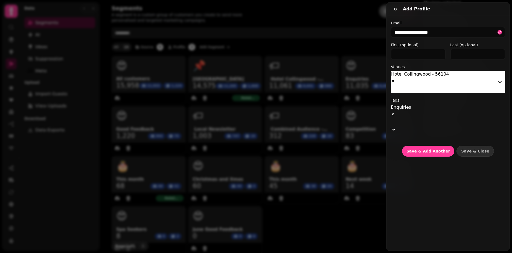
click at [431, 97] on label "Tags" at bounding box center [448, 99] width 114 height 5
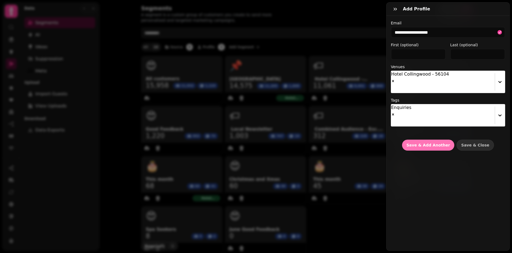
click at [420, 139] on button "Save & Add Another" at bounding box center [428, 144] width 52 height 11
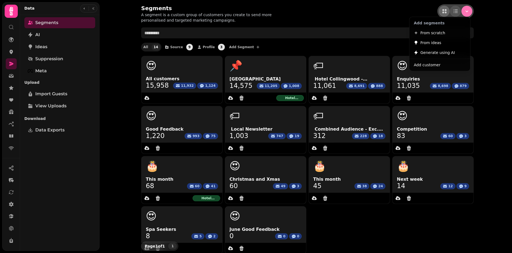
click at [464, 11] on icon "Menu" at bounding box center [466, 10] width 5 height 5
click at [422, 66] on span "Add customer" at bounding box center [427, 65] width 27 height 7
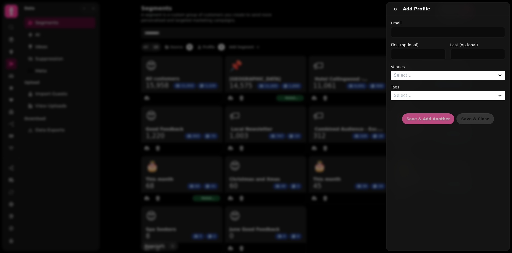
click at [425, 18] on div "Email First (optional) Last (optional) Venues Select... Tags Select... Save & A…" at bounding box center [447, 72] width 123 height 113
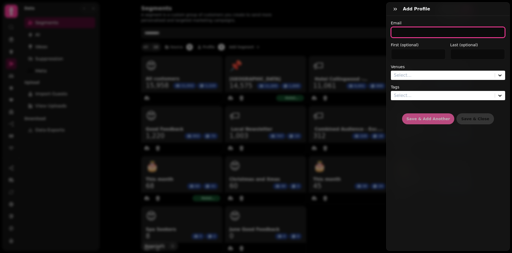
click at [414, 34] on input "email" at bounding box center [448, 32] width 114 height 11
paste input "**********"
click at [417, 34] on input "**********" at bounding box center [448, 32] width 114 height 11
type input "**********"
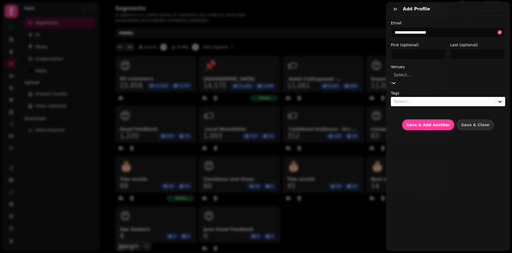
click at [415, 76] on div at bounding box center [447, 75] width 109 height 8
click at [460, 20] on div "Hotel Collingwood - 56104" at bounding box center [486, 13] width 52 height 13
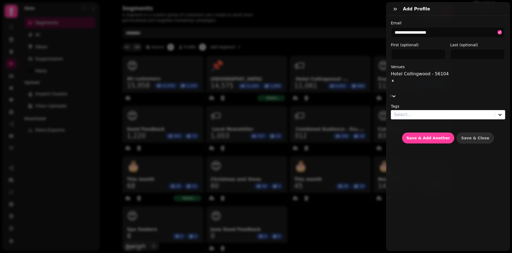
click at [404, 111] on div at bounding box center [443, 115] width 98 height 8
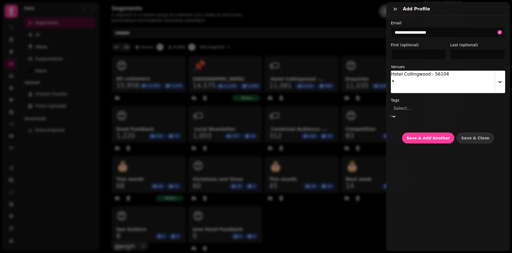
scroll to position [27, 0]
click at [424, 66] on div "Enquiries" at bounding box center [468, 62] width 88 height 7
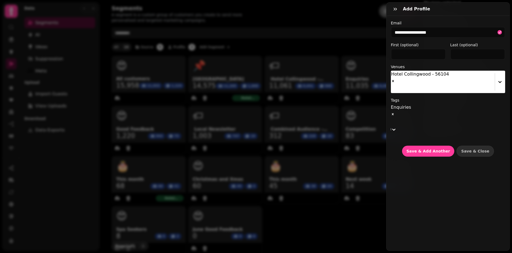
click at [429, 97] on label "Tags" at bounding box center [448, 99] width 114 height 5
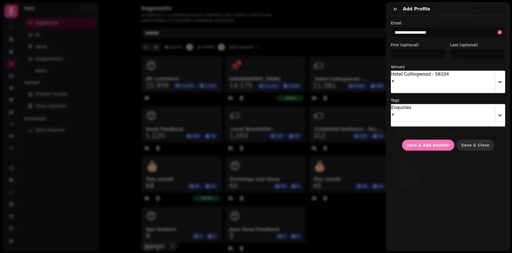
click at [424, 143] on span "Save & Add Another" at bounding box center [427, 145] width 43 height 4
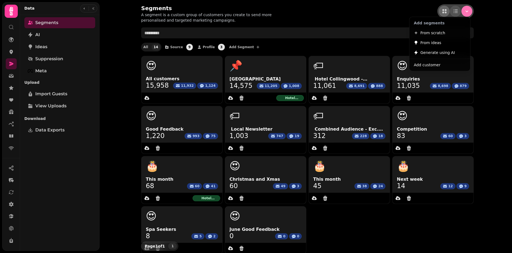
click at [464, 16] on button "Menu" at bounding box center [466, 11] width 11 height 11
click at [426, 65] on span "Add customer" at bounding box center [427, 65] width 27 height 7
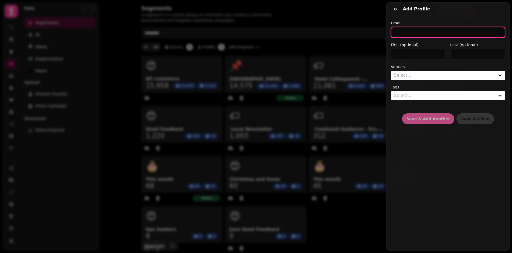
click at [401, 31] on input "email" at bounding box center [448, 32] width 114 height 11
paste input "**********"
click at [420, 34] on input "**********" at bounding box center [448, 32] width 114 height 11
type input "**********"
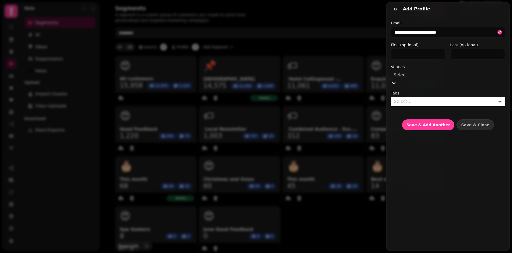
click at [422, 73] on div at bounding box center [447, 75] width 109 height 8
click at [460, 20] on div "Hotel Collingwood - 56104" at bounding box center [486, 13] width 52 height 13
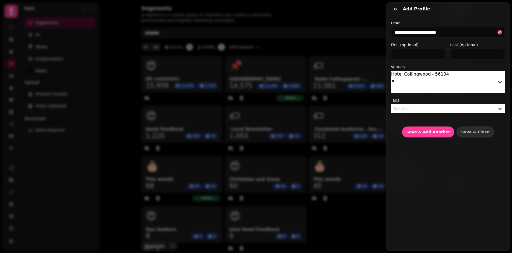
click at [429, 67] on label "Venues" at bounding box center [448, 66] width 114 height 5
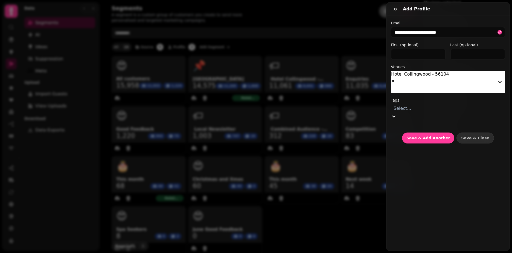
click at [423, 104] on div at bounding box center [447, 108] width 109 height 8
click at [424, 66] on div "Enquiries" at bounding box center [468, 62] width 88 height 7
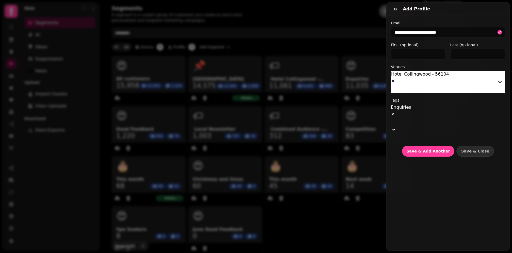
click at [440, 97] on label "Tags" at bounding box center [448, 99] width 114 height 5
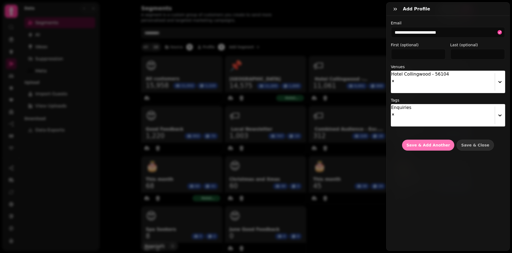
click at [416, 139] on button "Save & Add Another" at bounding box center [428, 144] width 52 height 11
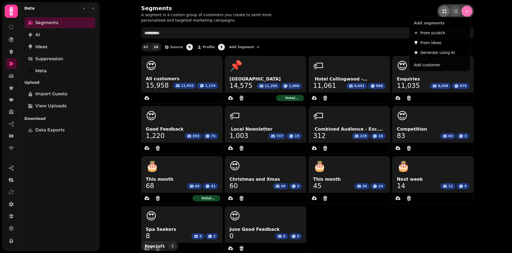
click at [465, 7] on button "Menu" at bounding box center [466, 11] width 11 height 11
click at [440, 65] on button "Add customer" at bounding box center [439, 65] width 59 height 10
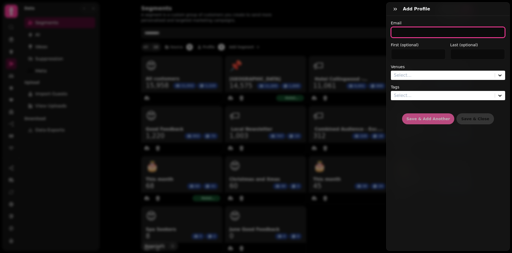
click at [408, 30] on input "email" at bounding box center [448, 32] width 114 height 11
paste input "**********"
type input "**********"
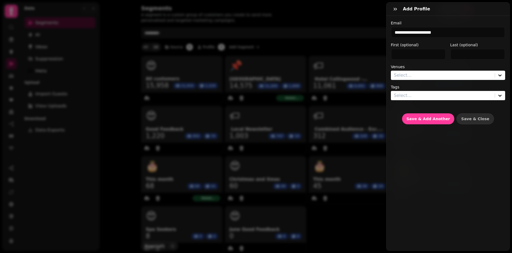
click at [403, 77] on div at bounding box center [443, 75] width 98 height 8
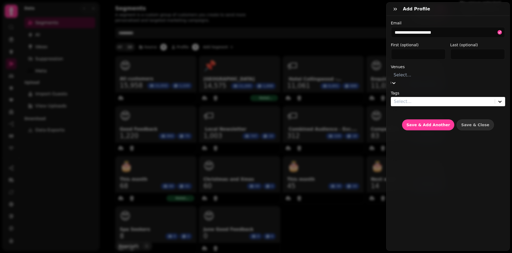
click at [460, 20] on div "Hotel Collingwood - 56104" at bounding box center [486, 13] width 52 height 13
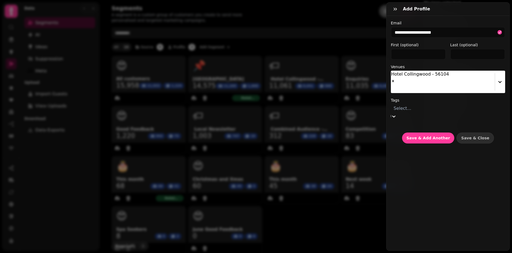
click at [406, 104] on div at bounding box center [447, 108] width 109 height 8
click at [424, 66] on div "Enquiries" at bounding box center [468, 62] width 88 height 7
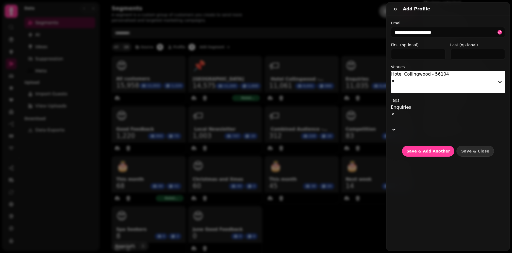
click at [429, 83] on div "**********" at bounding box center [448, 88] width 114 height 136
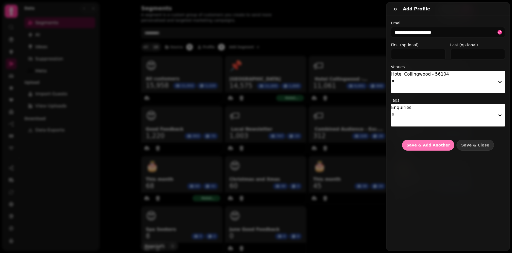
click at [416, 143] on span "Save & Add Another" at bounding box center [427, 145] width 43 height 4
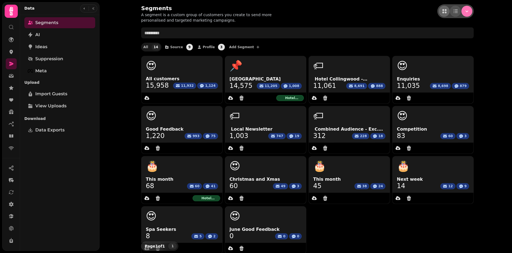
click at [467, 13] on icon "Menu" at bounding box center [466, 10] width 5 height 5
click at [442, 65] on button "Add customer" at bounding box center [439, 65] width 59 height 10
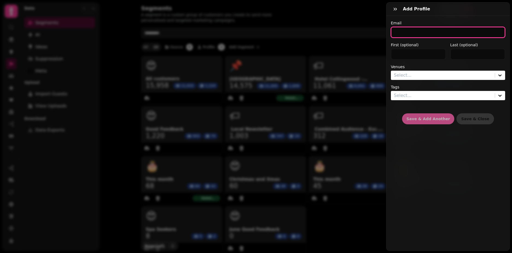
click at [401, 32] on input "email" at bounding box center [448, 32] width 114 height 11
paste input "**********"
type input "**********"
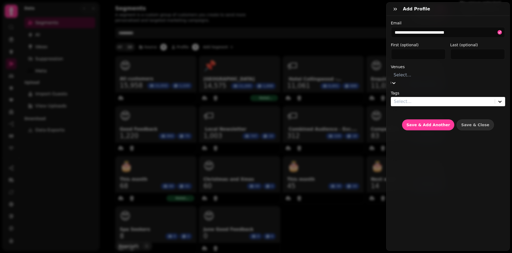
click at [400, 76] on div at bounding box center [447, 75] width 109 height 8
click at [460, 20] on div "Hotel Collingwood - 56104" at bounding box center [486, 13] width 52 height 13
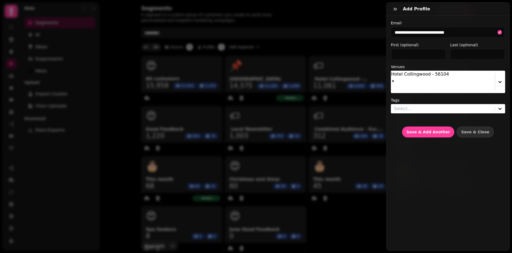
click at [437, 60] on div "**********" at bounding box center [448, 78] width 114 height 117
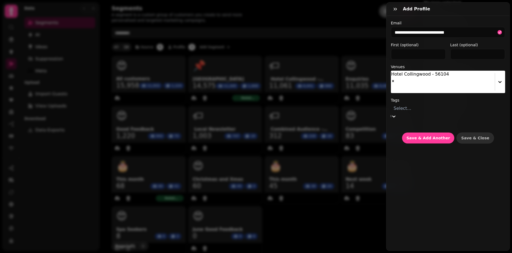
click at [432, 104] on div at bounding box center [447, 108] width 109 height 8
click at [424, 66] on div "Enquiries" at bounding box center [468, 62] width 88 height 7
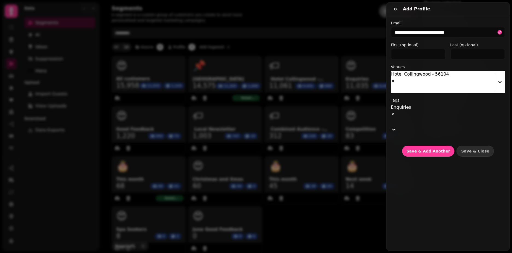
click at [431, 84] on div "**********" at bounding box center [448, 88] width 114 height 136
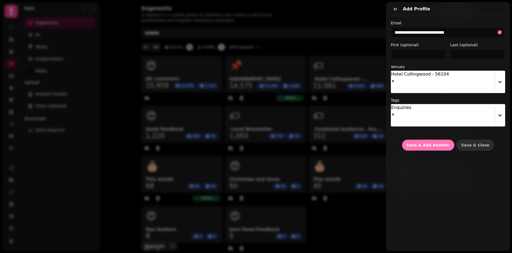
click at [420, 139] on button "Save & Add Another" at bounding box center [428, 144] width 52 height 11
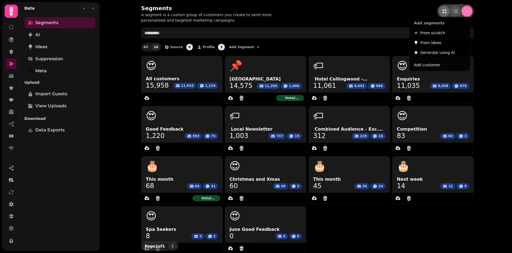
click at [465, 8] on button "Menu" at bounding box center [466, 11] width 11 height 11
click at [435, 65] on span "Add customer" at bounding box center [427, 65] width 27 height 7
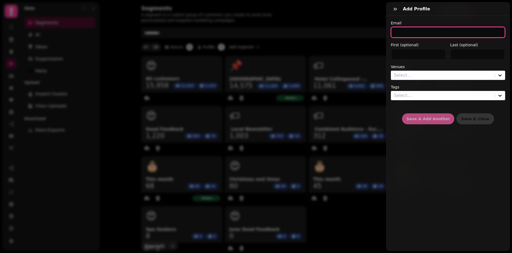
click at [410, 32] on input "email" at bounding box center [448, 32] width 114 height 11
paste input "**********"
type input "**********"
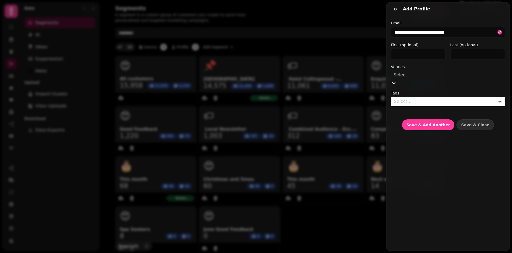
click at [405, 78] on div at bounding box center [447, 75] width 109 height 8
click at [460, 20] on div "Hotel Collingwood - 56104" at bounding box center [486, 13] width 52 height 13
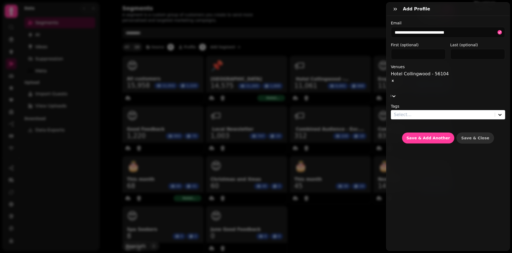
click at [405, 111] on div at bounding box center [443, 115] width 98 height 8
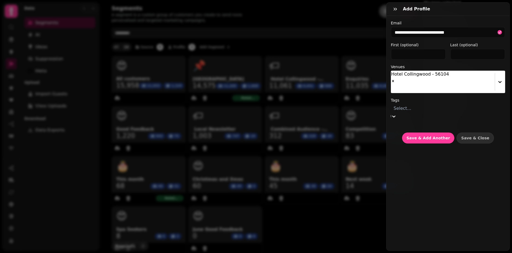
scroll to position [27, 0]
click at [424, 66] on div "Enquiries" at bounding box center [468, 62] width 88 height 7
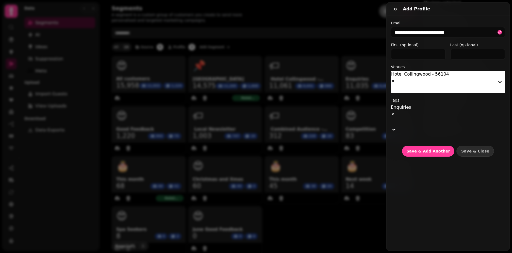
click at [436, 97] on label "Tags" at bounding box center [448, 99] width 114 height 5
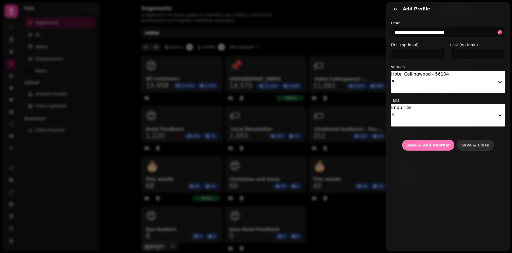
click at [422, 143] on span "Save & Add Another" at bounding box center [427, 145] width 43 height 4
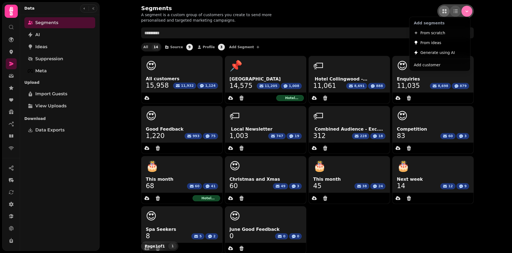
click at [465, 11] on icon "Menu" at bounding box center [466, 10] width 5 height 5
click at [426, 67] on span "Add customer" at bounding box center [427, 65] width 27 height 7
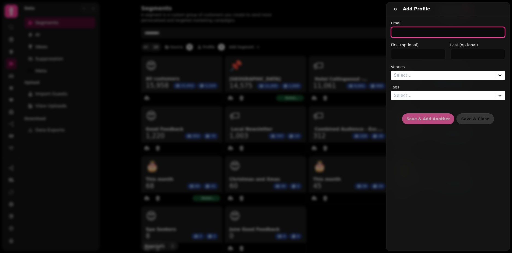
click at [413, 36] on input "email" at bounding box center [448, 32] width 114 height 11
paste input "**********"
type input "**********"
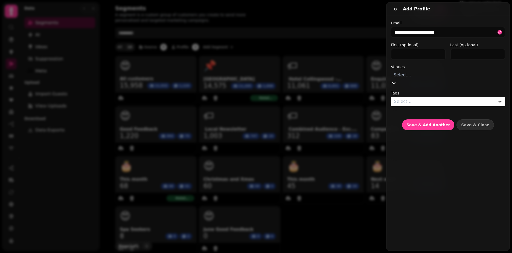
click at [409, 72] on div at bounding box center [447, 75] width 109 height 8
click at [460, 20] on div "Hotel Collingwood - 56104" at bounding box center [486, 13] width 52 height 13
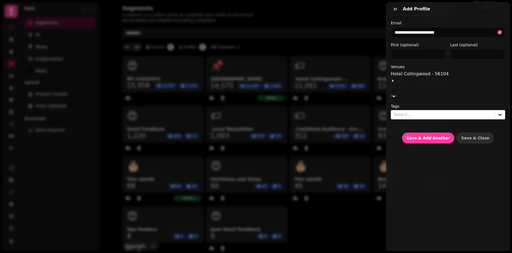
click at [447, 57] on div "First (optional) Last (optional)" at bounding box center [448, 50] width 114 height 17
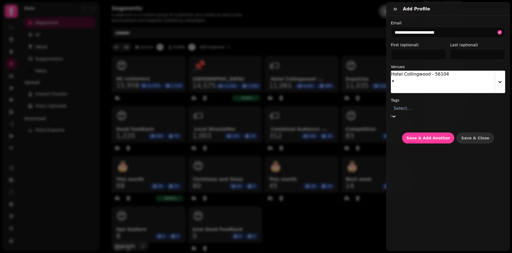
click at [442, 104] on div "Select..." at bounding box center [448, 108] width 114 height 9
click at [431, 66] on div "Enquiries" at bounding box center [468, 62] width 88 height 7
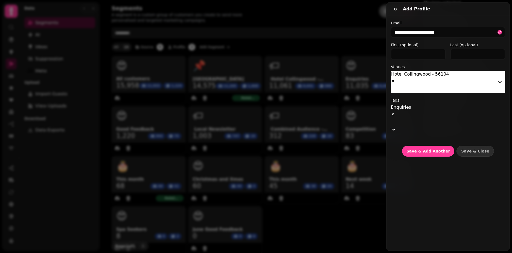
click at [447, 97] on label "Tags" at bounding box center [448, 99] width 114 height 5
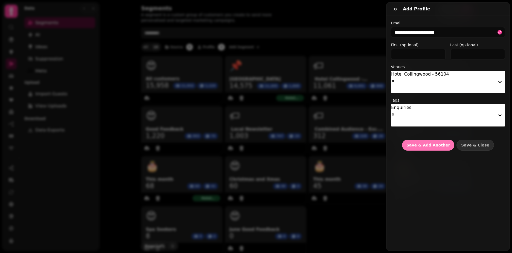
click at [427, 143] on span "Save & Add Another" at bounding box center [427, 145] width 43 height 4
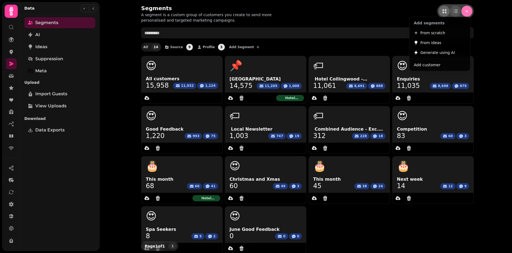
click at [466, 13] on icon "Menu" at bounding box center [466, 10] width 5 height 5
click at [437, 62] on span "Add customer" at bounding box center [427, 65] width 27 height 7
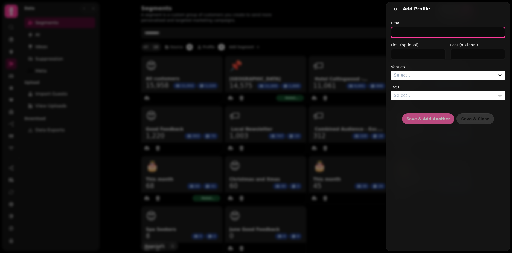
click at [421, 32] on input "email" at bounding box center [448, 32] width 114 height 11
paste input "**********"
type input "**********"
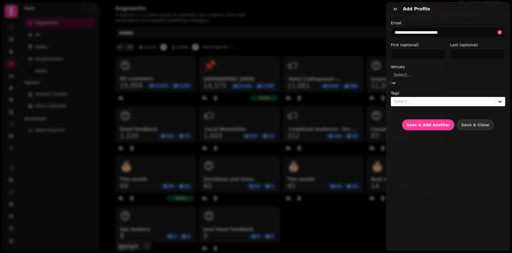
click at [405, 76] on div at bounding box center [447, 75] width 109 height 8
click at [460, 20] on div "Hotel Collingwood - 56104" at bounding box center [486, 13] width 52 height 13
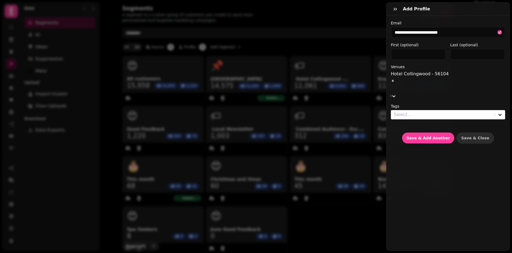
click at [417, 111] on div at bounding box center [443, 115] width 98 height 8
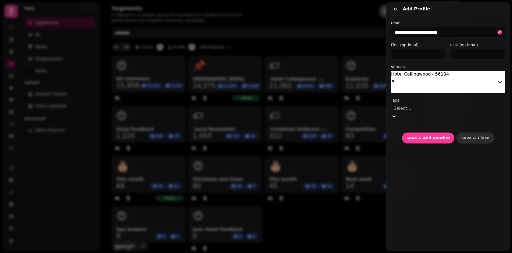
scroll to position [27, 0]
click at [424, 66] on div "Enquiries" at bounding box center [468, 62] width 88 height 7
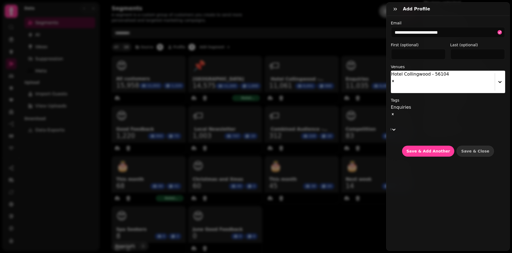
click at [442, 82] on div "**********" at bounding box center [448, 88] width 114 height 136
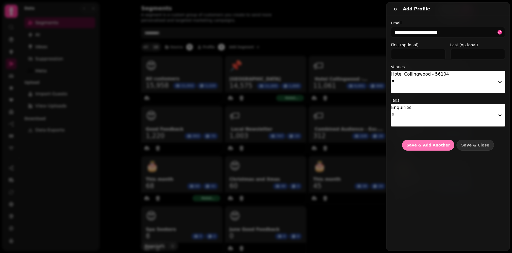
click at [429, 139] on button "Save & Add Another" at bounding box center [428, 144] width 52 height 11
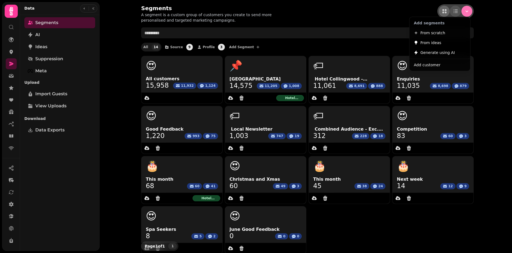
click at [463, 7] on button "Menu" at bounding box center [466, 11] width 11 height 11
click at [445, 65] on button "Add customer" at bounding box center [439, 65] width 59 height 10
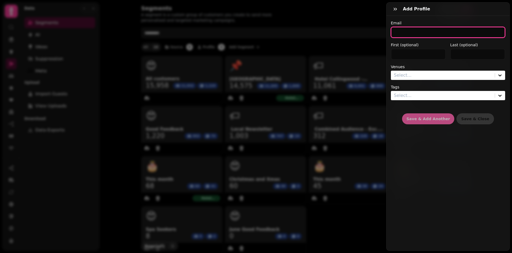
click at [399, 33] on input "email" at bounding box center [448, 32] width 114 height 11
paste input "**********"
type input "**********"
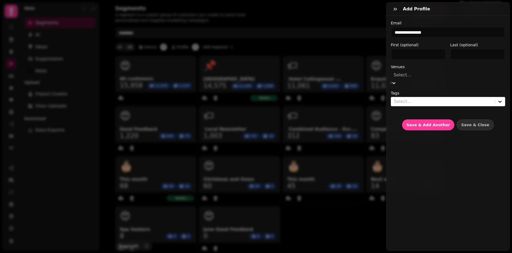
click at [403, 76] on div at bounding box center [447, 75] width 109 height 8
click at [460, 20] on div "Hotel Collingwood - 56104" at bounding box center [486, 13] width 52 height 13
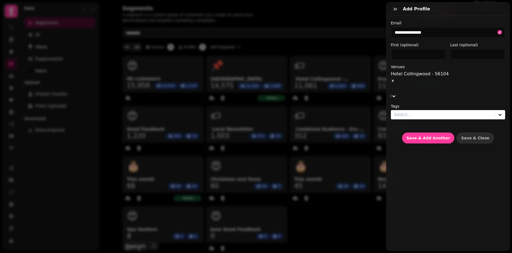
click at [400, 111] on div at bounding box center [443, 115] width 98 height 8
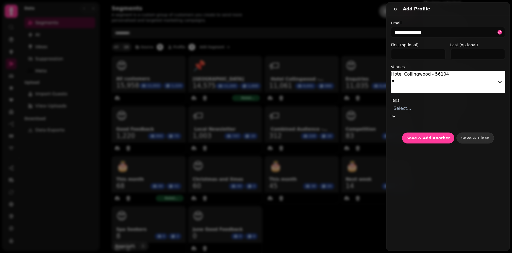
scroll to position [55, 0]
click at [424, 66] on div "Enquiries" at bounding box center [468, 62] width 88 height 7
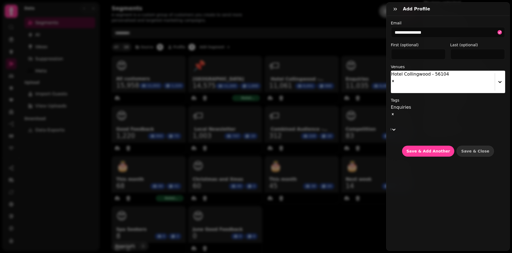
click at [435, 97] on label "Tags" at bounding box center [448, 99] width 114 height 5
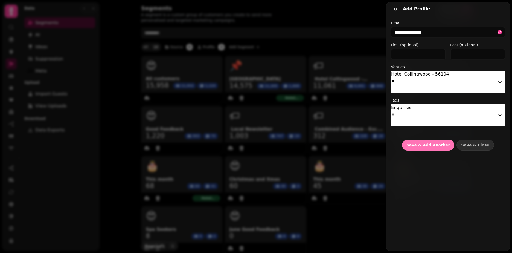
click at [429, 143] on span "Save & Add Another" at bounding box center [427, 145] width 43 height 4
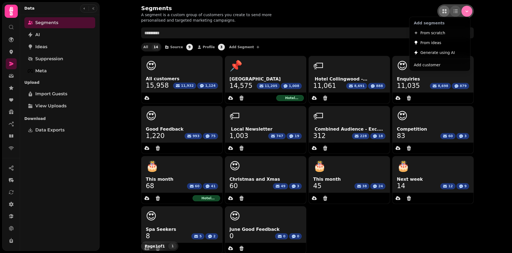
click at [466, 14] on button "Menu" at bounding box center [466, 11] width 11 height 11
click at [429, 65] on span "Add customer" at bounding box center [427, 65] width 27 height 7
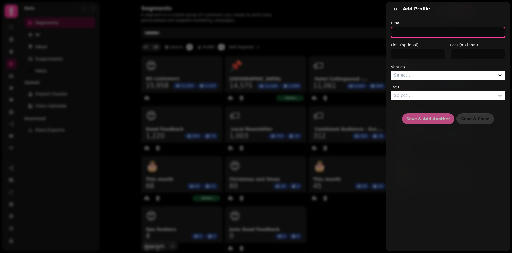
click at [417, 30] on input "email" at bounding box center [448, 32] width 114 height 11
paste input "**********"
click at [423, 34] on input "**********" at bounding box center [448, 32] width 114 height 11
type input "**********"
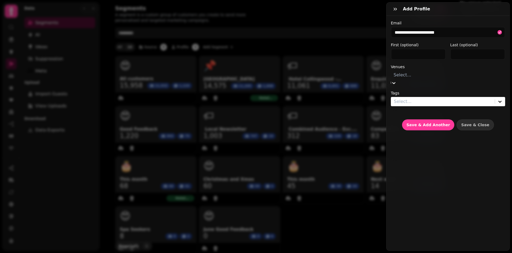
click at [414, 73] on div at bounding box center [447, 75] width 109 height 8
click at [460, 20] on div "Hotel Collingwood - 56104" at bounding box center [486, 13] width 52 height 13
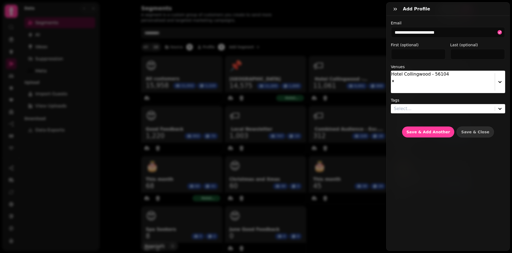
click at [416, 68] on label "Venues" at bounding box center [448, 66] width 114 height 5
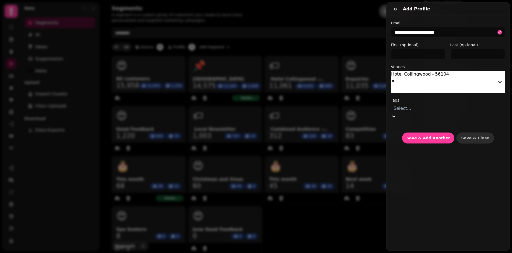
click at [419, 104] on div at bounding box center [447, 108] width 109 height 8
click at [424, 66] on div "Enquiries" at bounding box center [468, 62] width 88 height 7
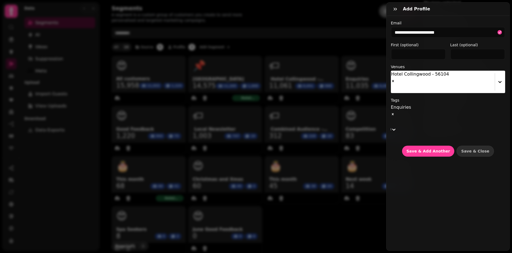
scroll to position [73, 0]
click at [422, 97] on label "Tags" at bounding box center [448, 99] width 114 height 5
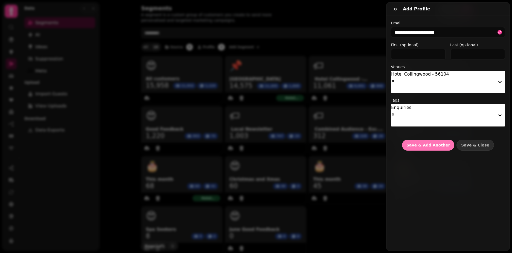
click at [421, 139] on button "Save & Add Another" at bounding box center [428, 144] width 52 height 11
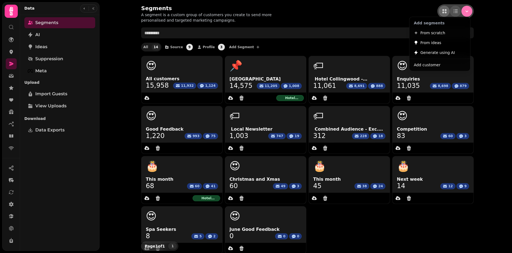
click at [464, 12] on icon "Menu" at bounding box center [466, 10] width 5 height 5
click at [440, 64] on button "Add customer" at bounding box center [439, 65] width 59 height 10
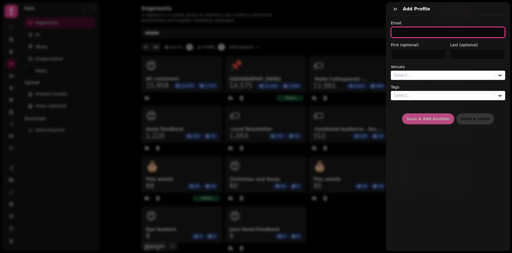
click at [413, 32] on input "email" at bounding box center [448, 32] width 114 height 11
paste input "**********"
type input "**********"
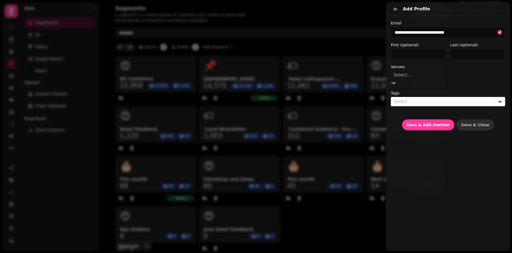
click at [404, 74] on div at bounding box center [447, 75] width 109 height 8
click at [460, 20] on div "Hotel Collingwood - 56104" at bounding box center [486, 13] width 52 height 13
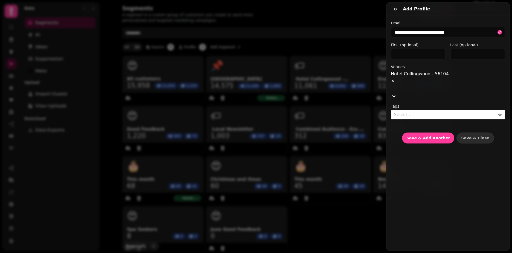
click at [405, 111] on div at bounding box center [443, 115] width 98 height 8
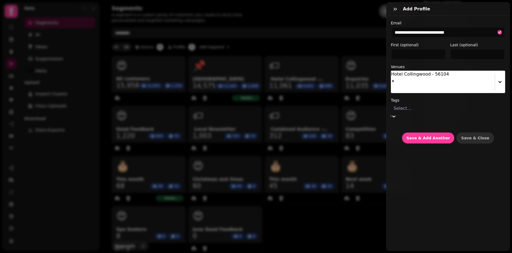
scroll to position [27, 0]
click at [424, 66] on div "Enquiries" at bounding box center [468, 62] width 88 height 7
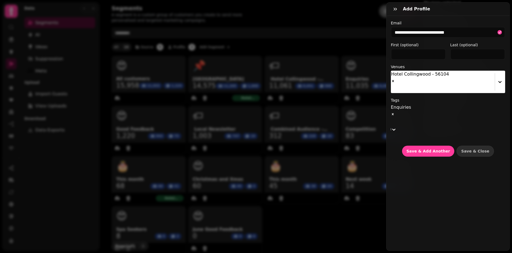
click at [437, 97] on label "Tags" at bounding box center [448, 99] width 114 height 5
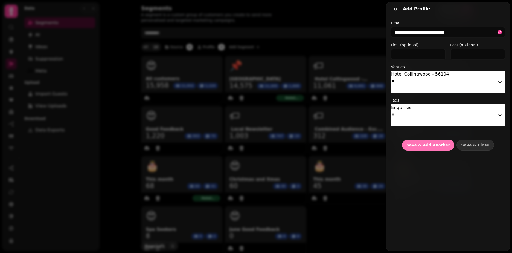
click at [422, 143] on span "Save & Add Another" at bounding box center [427, 145] width 43 height 4
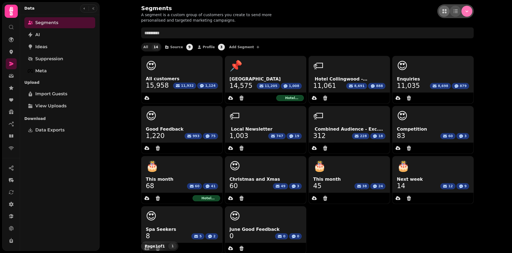
click at [461, 10] on button "Menu" at bounding box center [466, 11] width 11 height 11
click at [429, 64] on span "Add customer" at bounding box center [427, 65] width 27 height 7
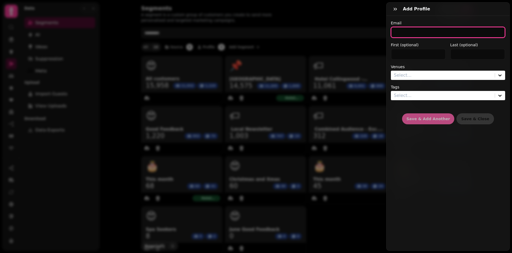
click at [405, 32] on input "email" at bounding box center [448, 32] width 114 height 11
paste input "**********"
type input "**********"
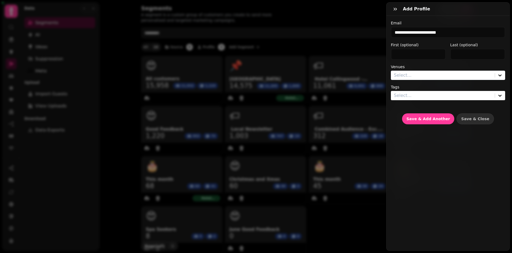
click at [403, 79] on div at bounding box center [443, 75] width 98 height 8
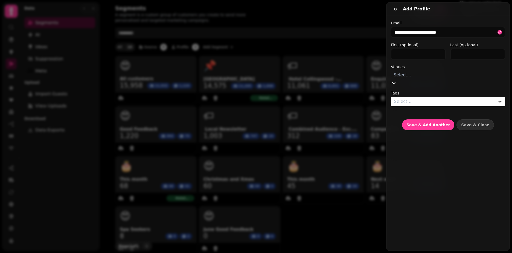
click at [460, 20] on div "Hotel Collingwood - 56104" at bounding box center [486, 13] width 52 height 13
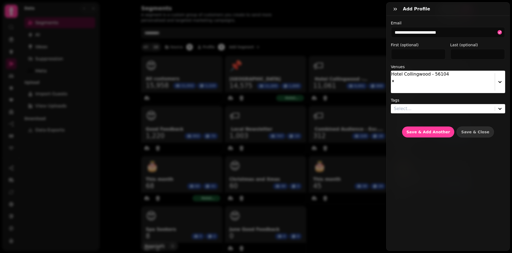
click at [437, 63] on div "**********" at bounding box center [448, 78] width 114 height 117
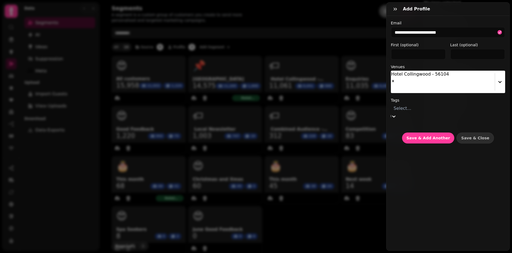
click at [428, 104] on div at bounding box center [447, 108] width 109 height 8
click at [424, 66] on div "Enquiries" at bounding box center [468, 62] width 88 height 7
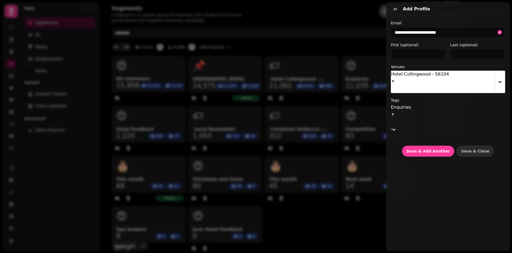
click at [440, 84] on div "**********" at bounding box center [448, 88] width 114 height 136
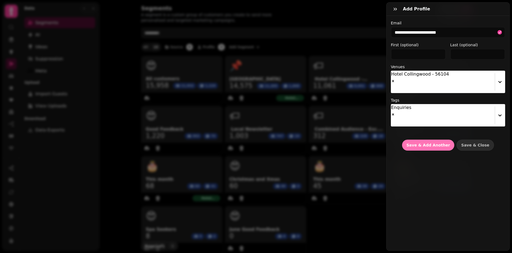
click at [415, 143] on span "Save & Add Another" at bounding box center [427, 145] width 43 height 4
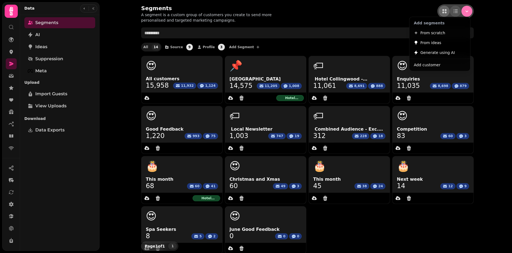
click at [465, 8] on button "Menu" at bounding box center [466, 11] width 11 height 11
click at [430, 65] on span "Add customer" at bounding box center [427, 65] width 27 height 7
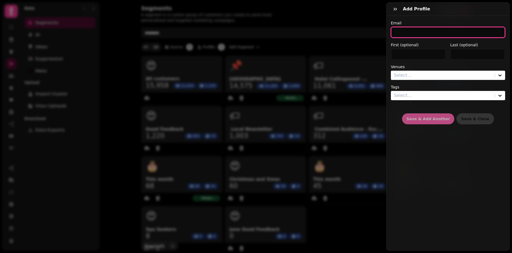
click at [407, 34] on input "email" at bounding box center [448, 32] width 114 height 11
paste input "**********"
type input "**********"
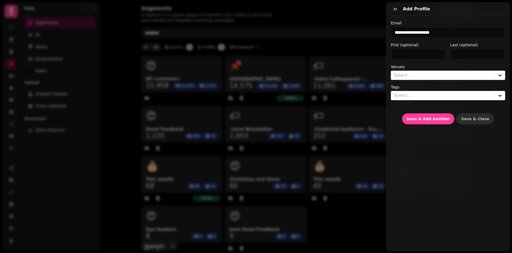
click at [401, 78] on div at bounding box center [443, 75] width 98 height 8
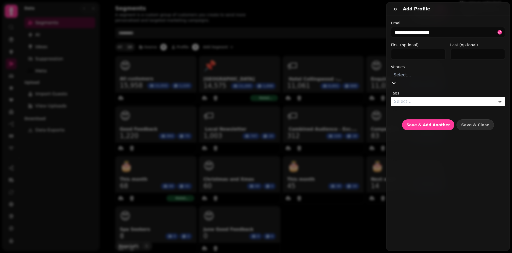
click at [460, 20] on div "Hotel Collingwood - 56104" at bounding box center [486, 13] width 52 height 13
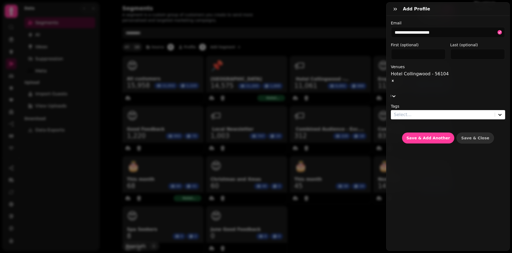
click at [441, 65] on label "Venues" at bounding box center [448, 66] width 114 height 5
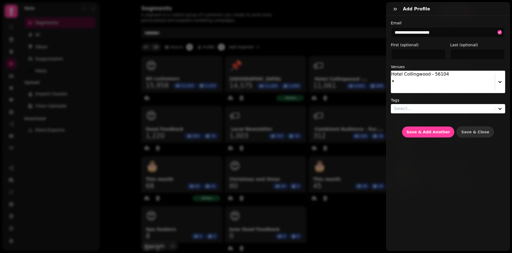
click at [438, 105] on div at bounding box center [443, 109] width 98 height 8
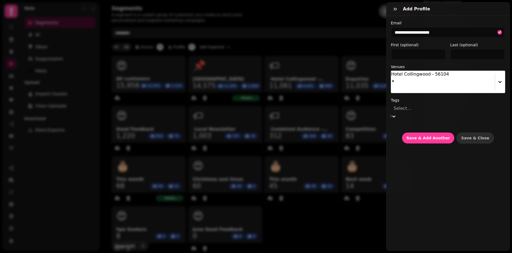
scroll to position [55, 0]
click at [424, 59] on div "email list stampede [DATE].csv" at bounding box center [468, 55] width 88 height 7
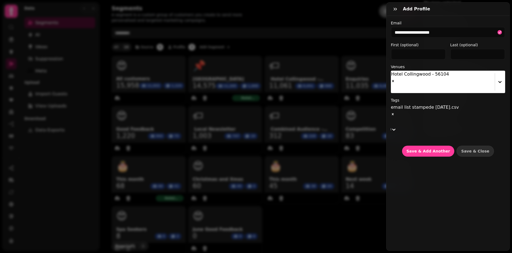
click at [395, 112] on icon "Remove email list stampede 27.4.25.csv" at bounding box center [393, 114] width 4 height 4
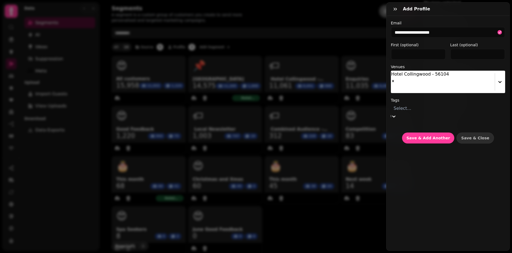
click at [424, 66] on div "Enquiries" at bounding box center [468, 62] width 88 height 7
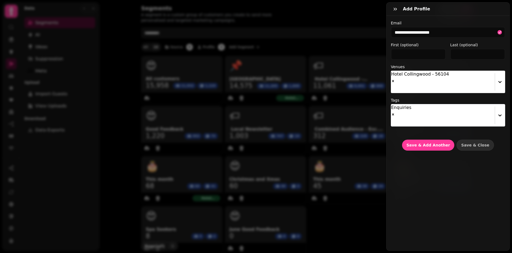
click at [434, 97] on label "Tags" at bounding box center [448, 99] width 114 height 5
click at [426, 139] on button "Save & Add Another" at bounding box center [428, 144] width 52 height 11
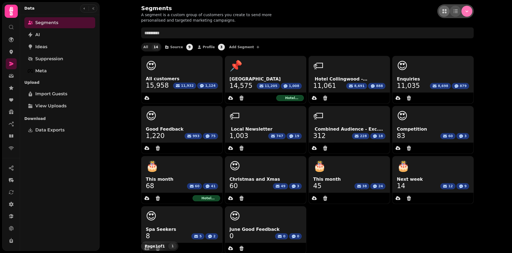
click at [466, 11] on icon "Menu" at bounding box center [466, 10] width 5 height 5
click at [423, 65] on span "Add customer" at bounding box center [427, 65] width 27 height 7
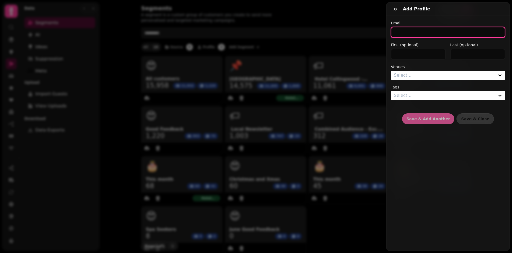
click at [398, 29] on input "email" at bounding box center [448, 32] width 114 height 11
paste input "**********"
click at [430, 34] on input "**********" at bounding box center [448, 32] width 114 height 11
type input "**********"
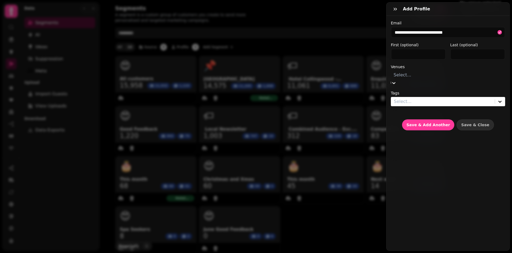
click at [421, 74] on div at bounding box center [447, 75] width 109 height 8
click at [460, 20] on div "Hotel Collingwood - 56104" at bounding box center [486, 13] width 52 height 13
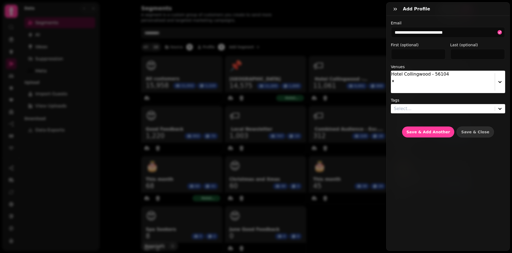
click at [449, 65] on label "Venues" at bounding box center [448, 66] width 114 height 5
click at [425, 105] on div at bounding box center [443, 109] width 98 height 8
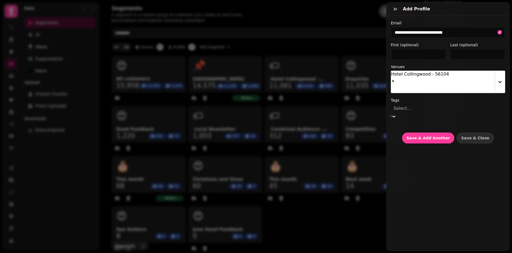
scroll to position [55, 0]
click at [424, 66] on div "Enquiries" at bounding box center [468, 62] width 88 height 7
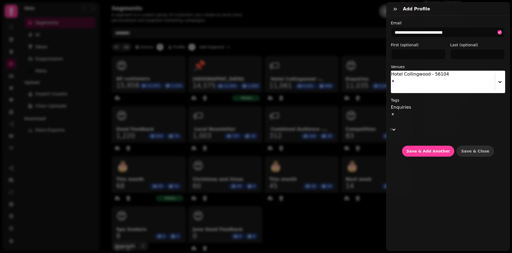
click at [442, 97] on label "Tags" at bounding box center [448, 99] width 114 height 5
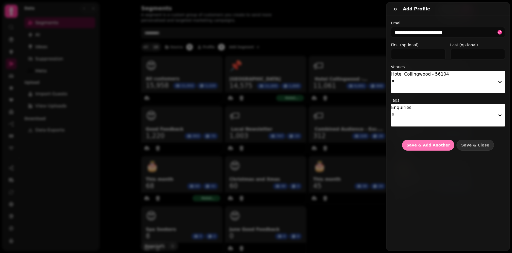
click at [426, 143] on span "Save & Add Another" at bounding box center [427, 145] width 43 height 4
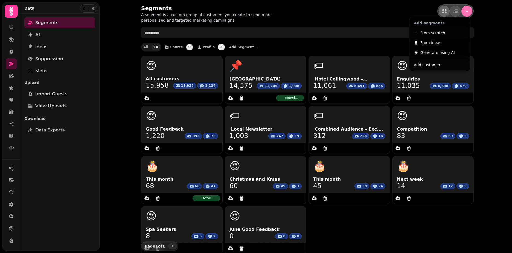
click at [464, 13] on icon "Menu" at bounding box center [466, 10] width 5 height 5
click at [436, 61] on button "Add customer" at bounding box center [439, 65] width 59 height 10
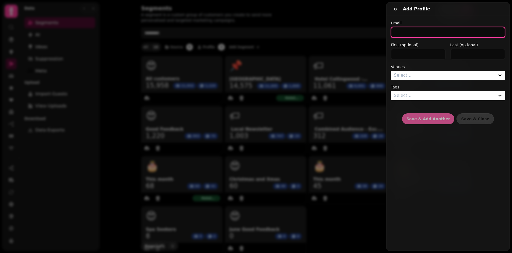
click at [400, 37] on input "email" at bounding box center [448, 32] width 114 height 11
paste input "**********"
type input "**********"
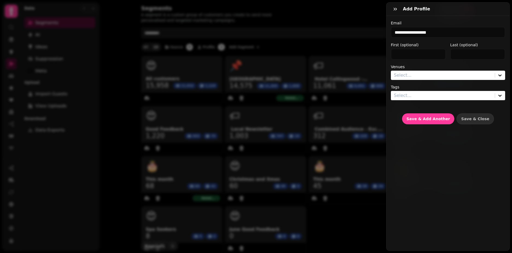
click at [405, 71] on div "Select..." at bounding box center [448, 75] width 114 height 9
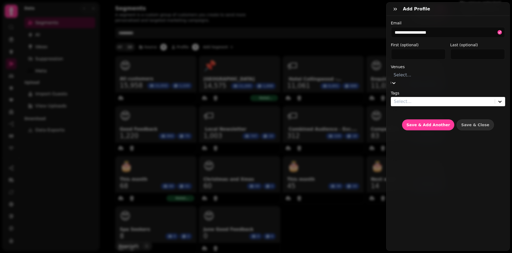
click at [460, 20] on div "Hotel Collingwood - 56104" at bounding box center [486, 13] width 52 height 13
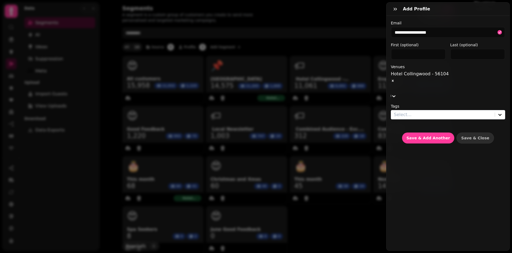
click at [408, 111] on div at bounding box center [443, 115] width 98 height 8
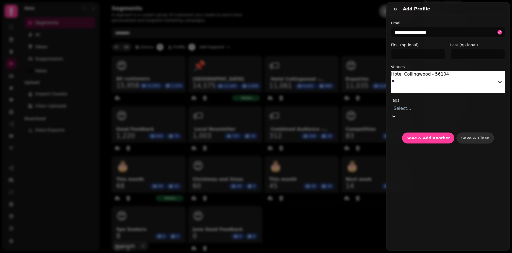
scroll to position [55, 0]
click at [424, 66] on div "Enquiries" at bounding box center [468, 62] width 88 height 7
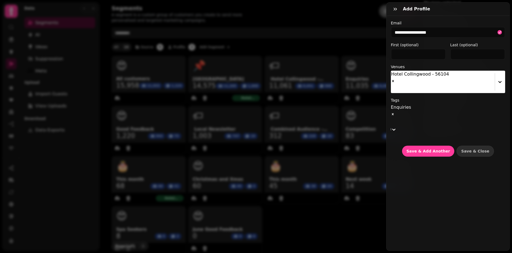
click at [423, 97] on label "Tags" at bounding box center [448, 99] width 114 height 5
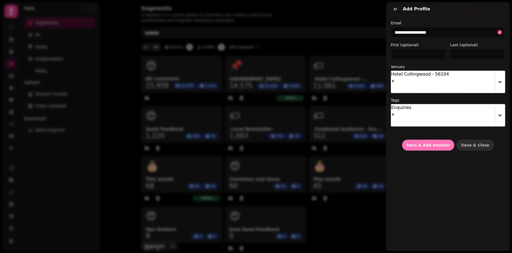
click at [416, 139] on button "Save & Add Another" at bounding box center [428, 144] width 52 height 11
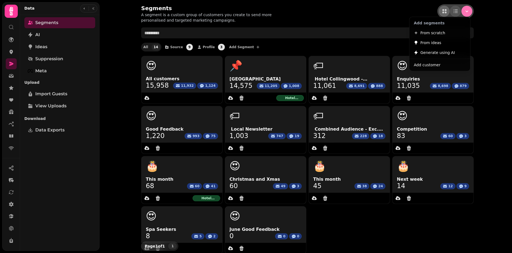
click at [465, 9] on icon "Menu" at bounding box center [466, 10] width 5 height 5
click at [426, 65] on span "Add customer" at bounding box center [427, 65] width 27 height 7
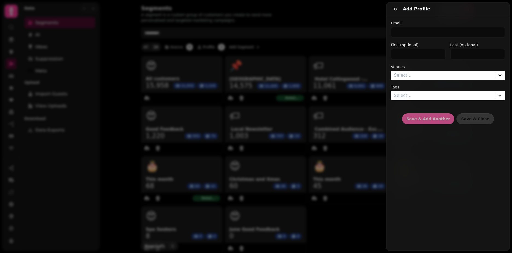
click at [398, 24] on label "Email" at bounding box center [448, 22] width 114 height 5
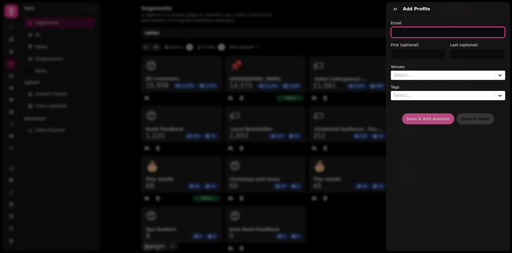
click at [395, 30] on input "email" at bounding box center [448, 32] width 114 height 11
paste input "**********"
type input "**********"
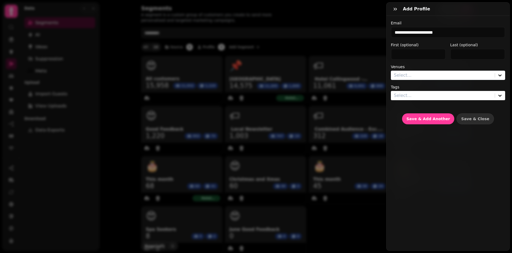
click at [405, 79] on div at bounding box center [443, 75] width 98 height 8
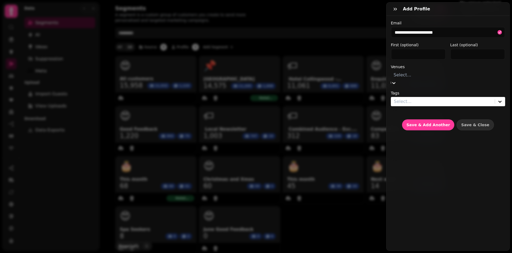
click at [460, 20] on div "Hotel Collingwood - 56104" at bounding box center [486, 13] width 52 height 13
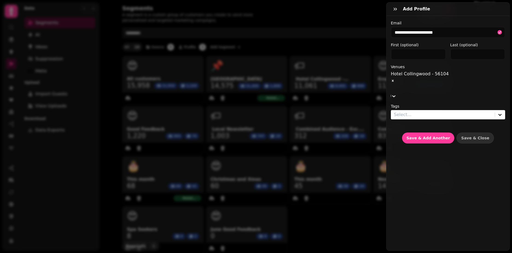
click at [428, 65] on label "Venues" at bounding box center [448, 66] width 114 height 5
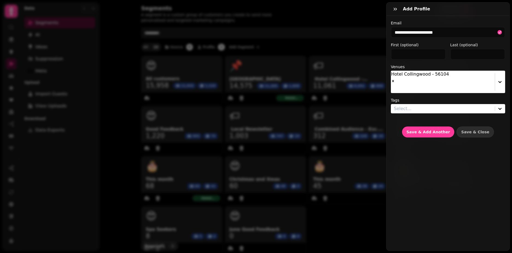
click at [425, 105] on div at bounding box center [443, 109] width 98 height 8
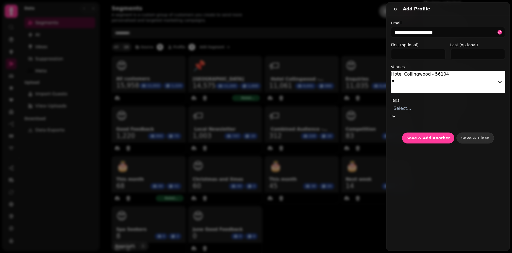
scroll to position [27, 0]
click at [424, 66] on div "Enquiries" at bounding box center [468, 62] width 88 height 7
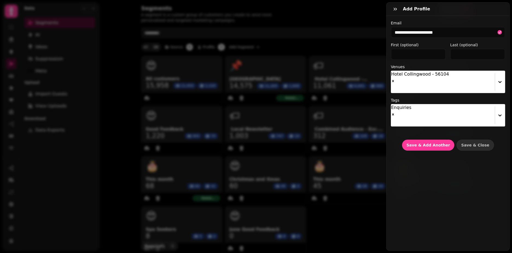
click at [436, 97] on label "Tags" at bounding box center [448, 99] width 114 height 5
click at [430, 139] on button "Save & Add Another" at bounding box center [428, 144] width 52 height 11
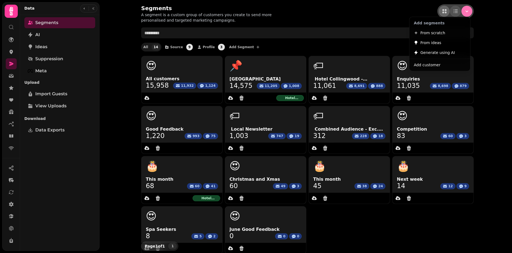
click at [464, 10] on icon "Menu" at bounding box center [466, 10] width 5 height 5
click at [445, 63] on button "Add customer" at bounding box center [439, 65] width 59 height 10
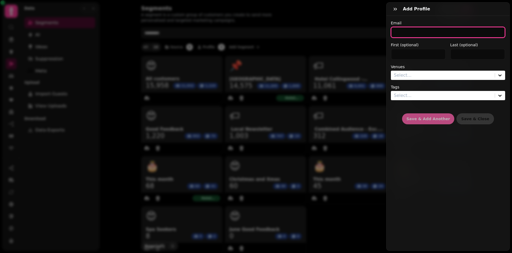
click at [424, 34] on input "email" at bounding box center [448, 32] width 114 height 11
paste input "**********"
click at [427, 31] on input "**********" at bounding box center [448, 32] width 114 height 11
type input "**********"
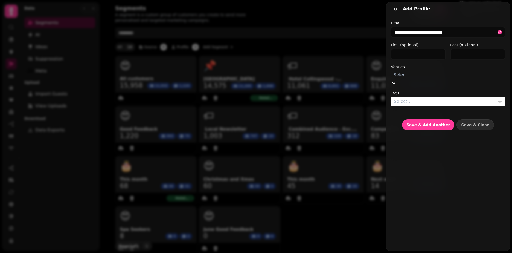
click at [422, 72] on div at bounding box center [447, 75] width 109 height 8
click at [460, 20] on div "Hotel Collingwood - 56104" at bounding box center [486, 13] width 52 height 13
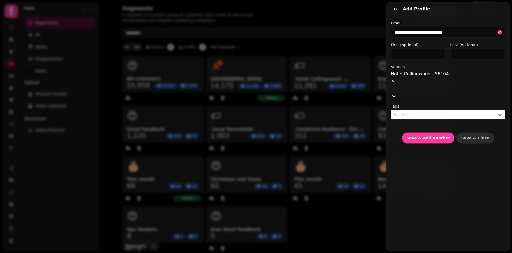
click at [407, 62] on div "**********" at bounding box center [448, 81] width 114 height 123
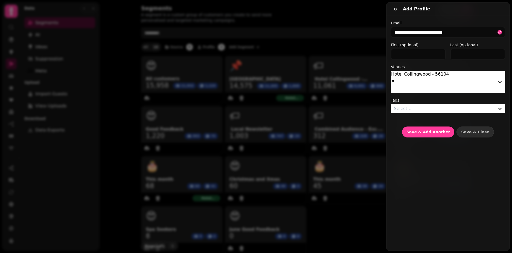
click at [410, 105] on div at bounding box center [443, 109] width 98 height 8
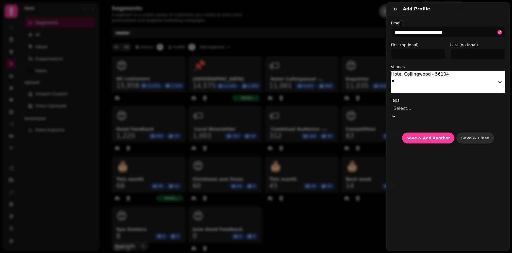
scroll to position [55, 0]
click at [424, 66] on div "Enquiries" at bounding box center [468, 62] width 88 height 7
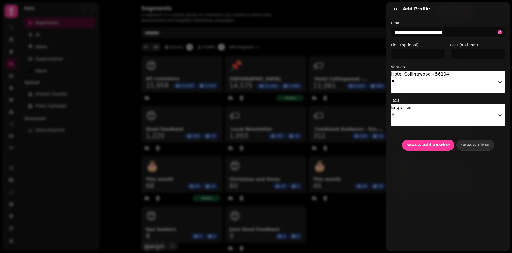
click at [433, 83] on div "**********" at bounding box center [448, 85] width 114 height 130
click at [433, 143] on span "Save & Add Another" at bounding box center [427, 145] width 43 height 4
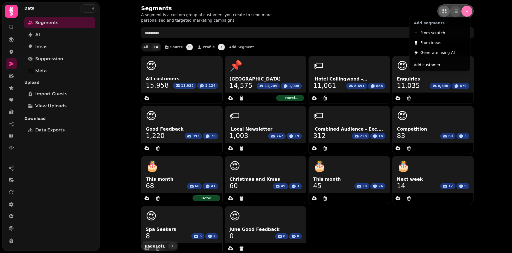
click at [466, 10] on icon "Menu" at bounding box center [466, 10] width 5 height 5
click at [446, 68] on button "Add customer" at bounding box center [439, 65] width 59 height 10
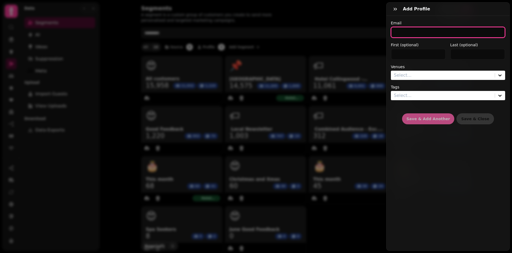
click at [413, 32] on input "email" at bounding box center [448, 32] width 114 height 11
paste input "**********"
type input "*"
paste input "**********"
click at [417, 34] on input "**********" at bounding box center [446, 32] width 110 height 11
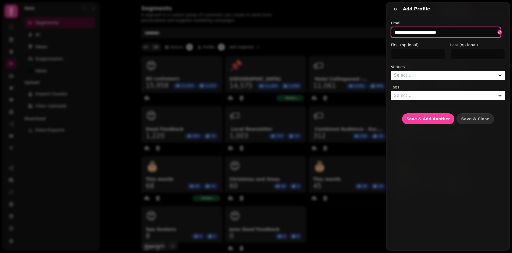
type input "**********"
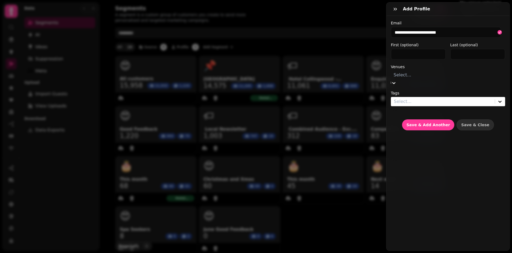
click at [426, 77] on div at bounding box center [447, 75] width 109 height 8
click at [460, 20] on div "Hotel Collingwood - 56104" at bounding box center [486, 13] width 52 height 13
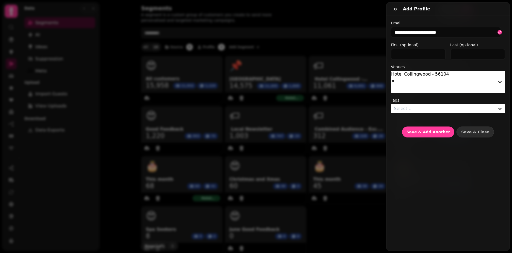
click at [422, 66] on label "Venues" at bounding box center [448, 66] width 114 height 5
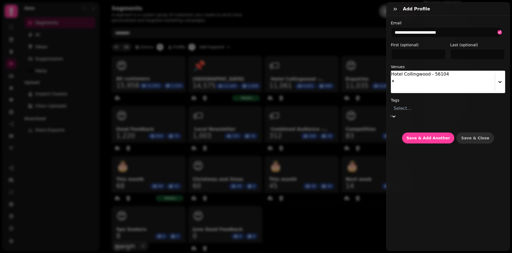
click at [419, 104] on div at bounding box center [447, 108] width 109 height 8
click at [424, 66] on div "Enquiries" at bounding box center [468, 62] width 88 height 7
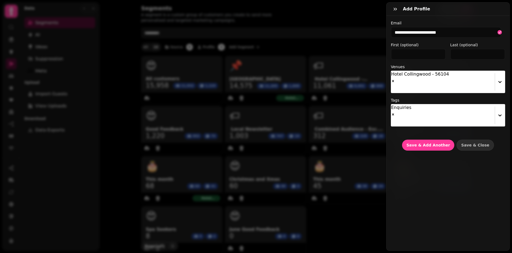
click at [428, 97] on div "Tags Enquiries" at bounding box center [448, 111] width 114 height 29
click at [420, 143] on span "Save & Add Another" at bounding box center [427, 145] width 43 height 4
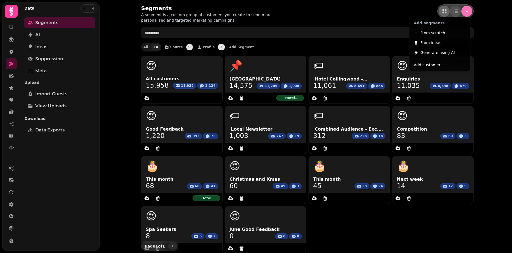
click at [462, 14] on button "Menu" at bounding box center [466, 11] width 11 height 11
click at [444, 64] on button "Add customer" at bounding box center [439, 65] width 59 height 10
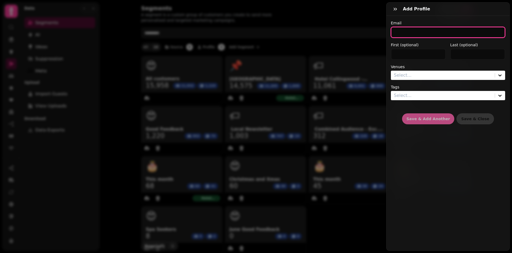
click at [397, 34] on input "email" at bounding box center [448, 32] width 114 height 11
paste input "**********"
type input "**********"
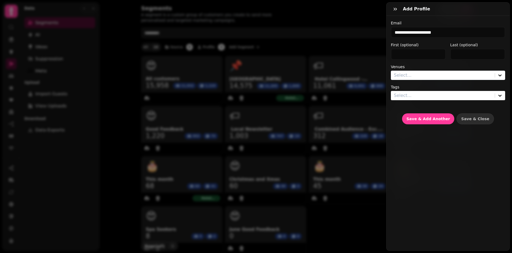
click at [402, 74] on div at bounding box center [443, 75] width 98 height 8
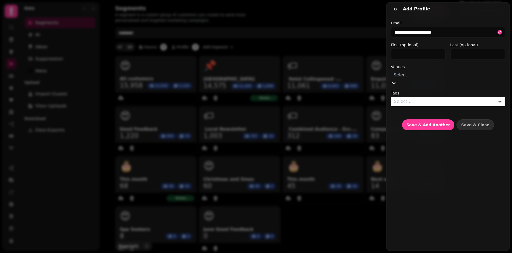
click at [460, 20] on div "Hotel Collingwood - 56104" at bounding box center [486, 13] width 52 height 13
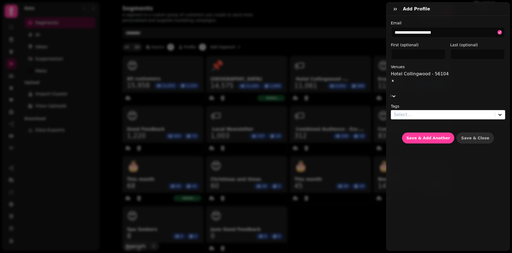
click at [405, 111] on div at bounding box center [443, 115] width 98 height 8
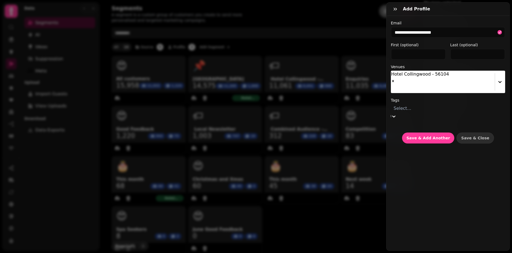
scroll to position [27, 0]
click at [424, 66] on div "Enquiries" at bounding box center [468, 62] width 88 height 7
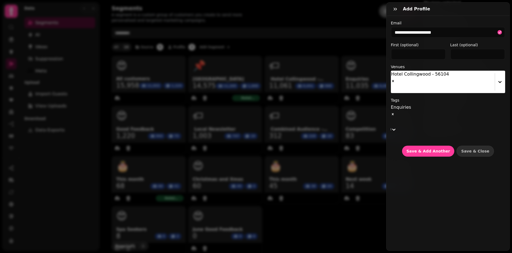
click at [429, 62] on div "**********" at bounding box center [448, 88] width 114 height 136
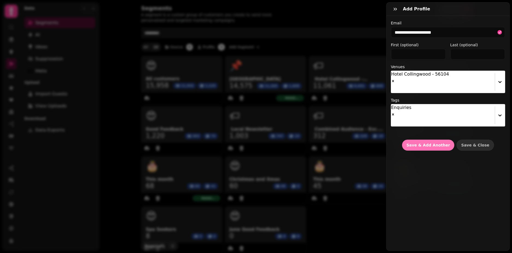
click at [434, 139] on button "Save & Add Another" at bounding box center [428, 144] width 52 height 11
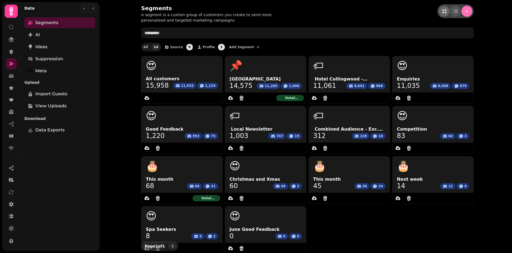
click at [468, 11] on button "Menu" at bounding box center [466, 11] width 11 height 11
click at [430, 67] on span "Add customer" at bounding box center [427, 65] width 27 height 7
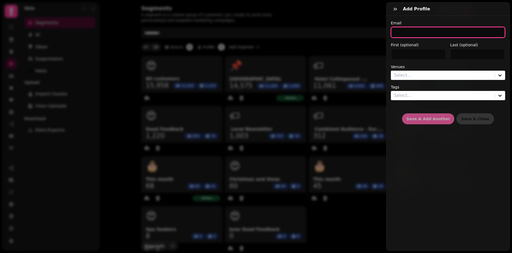
click at [406, 30] on input "email" at bounding box center [448, 32] width 114 height 11
paste input "**********"
type input "**********"
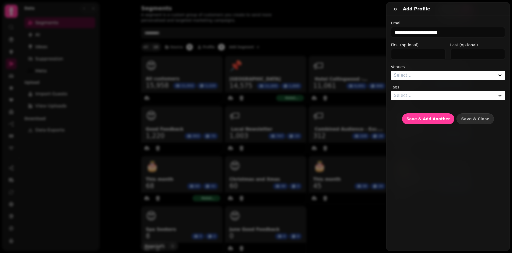
click at [407, 76] on div at bounding box center [443, 75] width 98 height 8
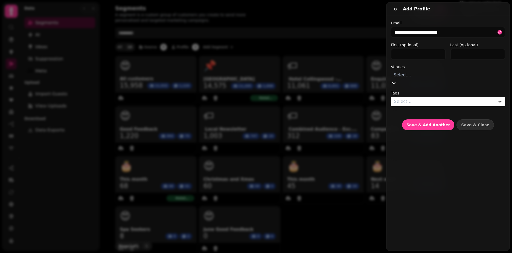
click at [460, 20] on div "Hotel Collingwood - 56104" at bounding box center [486, 13] width 52 height 13
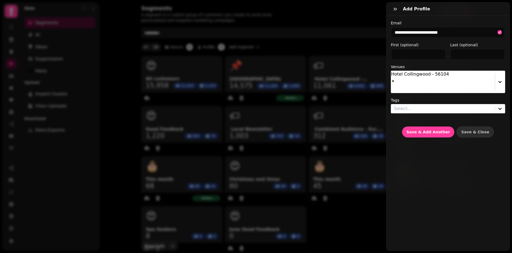
click at [413, 67] on label "Venues" at bounding box center [448, 66] width 114 height 5
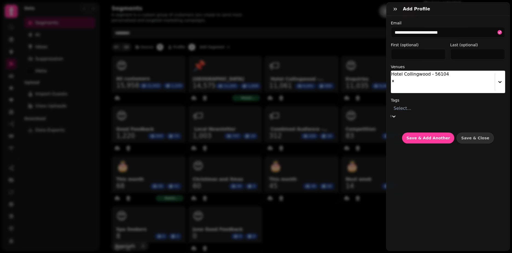
click at [412, 104] on div at bounding box center [447, 108] width 109 height 8
click at [424, 66] on div "Enquiries" at bounding box center [468, 62] width 88 height 7
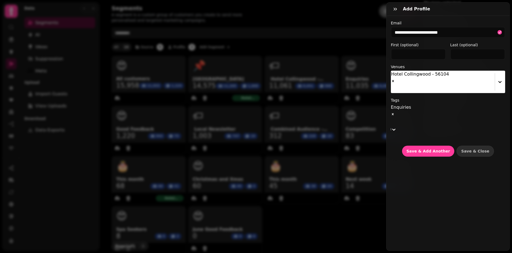
click at [424, 97] on label "Tags" at bounding box center [448, 99] width 114 height 5
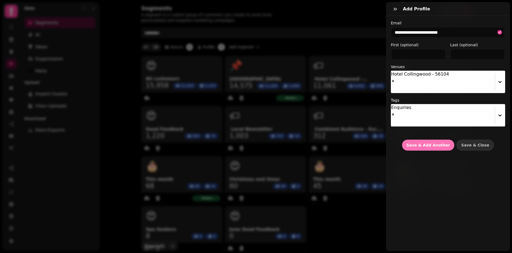
click at [418, 143] on span "Save & Add Another" at bounding box center [427, 145] width 43 height 4
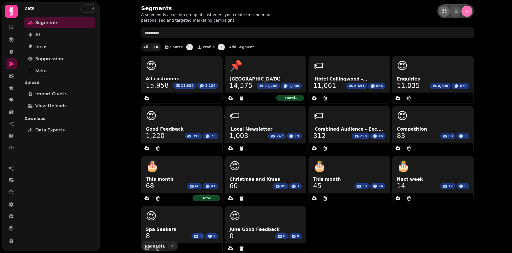
click at [464, 11] on icon "Menu" at bounding box center [466, 10] width 5 height 5
click at [431, 65] on span "Add customer" at bounding box center [427, 65] width 27 height 7
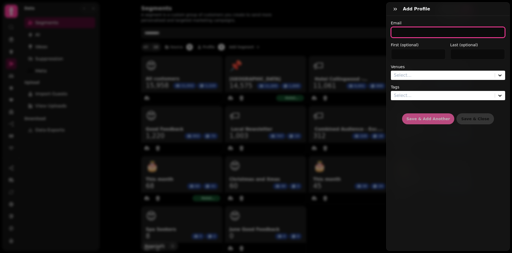
click at [399, 31] on input "email" at bounding box center [448, 32] width 114 height 11
paste input "**********"
type input "**********"
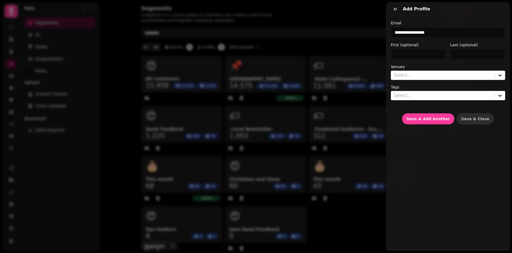
click at [407, 77] on div at bounding box center [443, 75] width 98 height 8
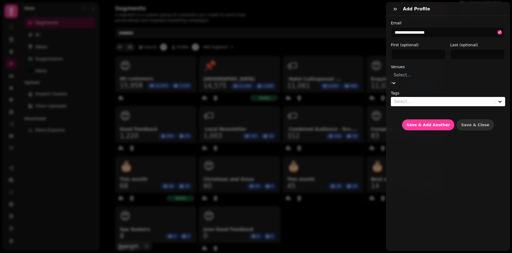
click at [460, 20] on div "Hotel Collingwood - 56104" at bounding box center [486, 13] width 52 height 13
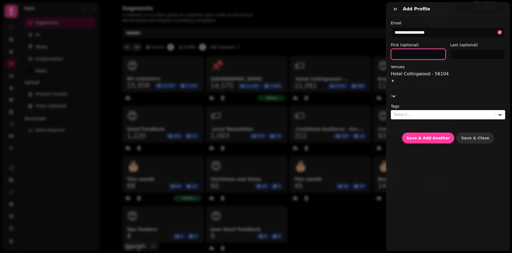
click at [416, 59] on input "text" at bounding box center [418, 54] width 55 height 11
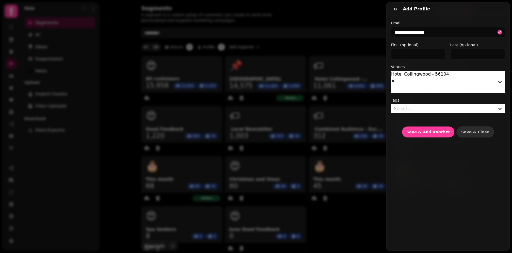
click at [416, 105] on div at bounding box center [443, 109] width 98 height 8
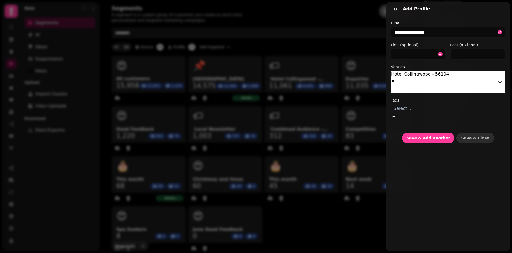
scroll to position [27, 0]
click at [424, 66] on div "Enquiries" at bounding box center [468, 62] width 88 height 7
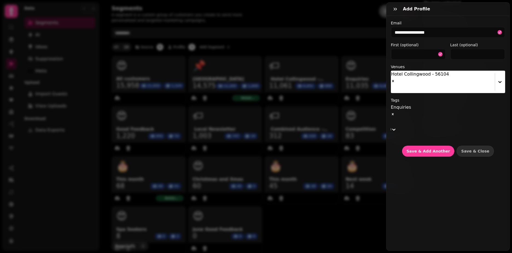
click at [456, 97] on label "Tags" at bounding box center [448, 99] width 114 height 5
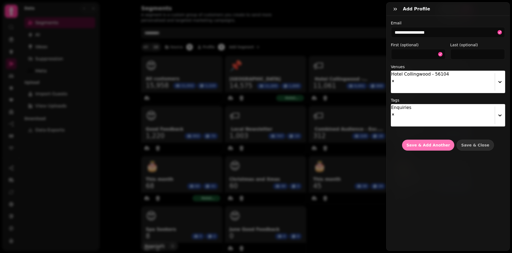
click at [428, 143] on span "Save & Add Another" at bounding box center [427, 145] width 43 height 4
